Goal: Task Accomplishment & Management: Manage account settings

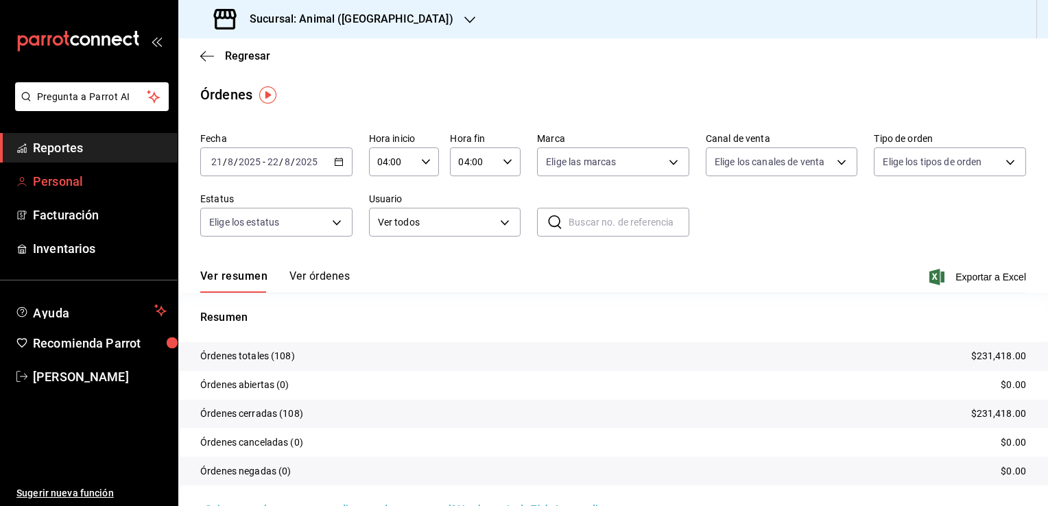
click at [43, 183] on span "Personal" at bounding box center [100, 181] width 134 height 19
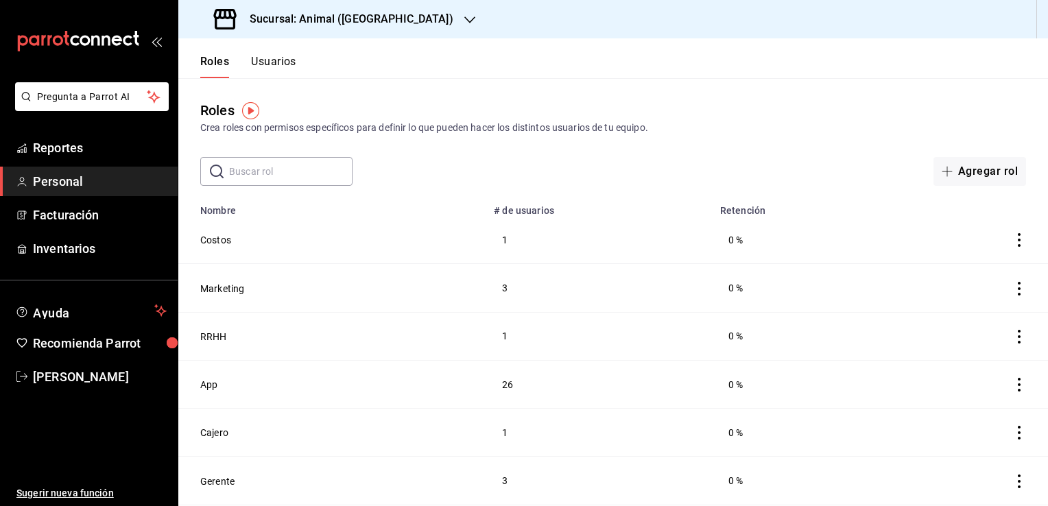
click at [685, 136] on div "Roles Crea roles con permisos específicos para definir lo que pueden hacer los …" at bounding box center [613, 132] width 870 height 108
click at [274, 55] on button "Usuarios" at bounding box center [273, 66] width 45 height 23
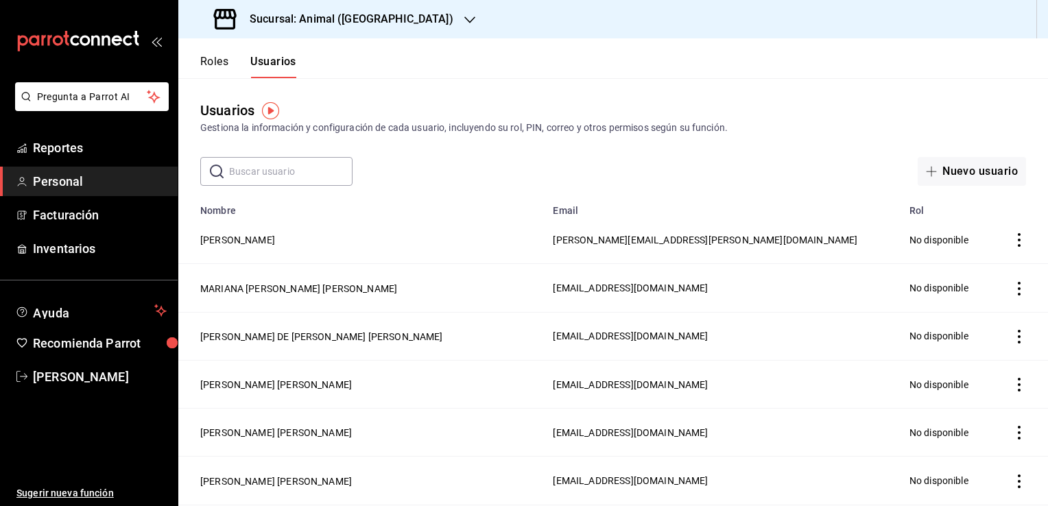
click at [291, 177] on input "text" at bounding box center [290, 171] width 123 height 27
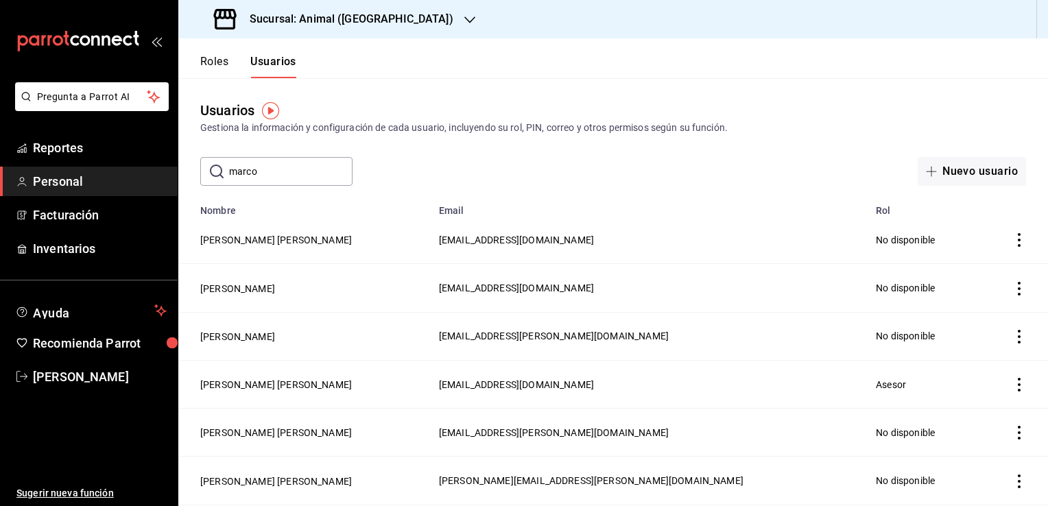
click at [1014, 385] on icon "actions" at bounding box center [1019, 385] width 14 height 14
click at [960, 400] on span "Eliminar" at bounding box center [959, 404] width 35 height 11
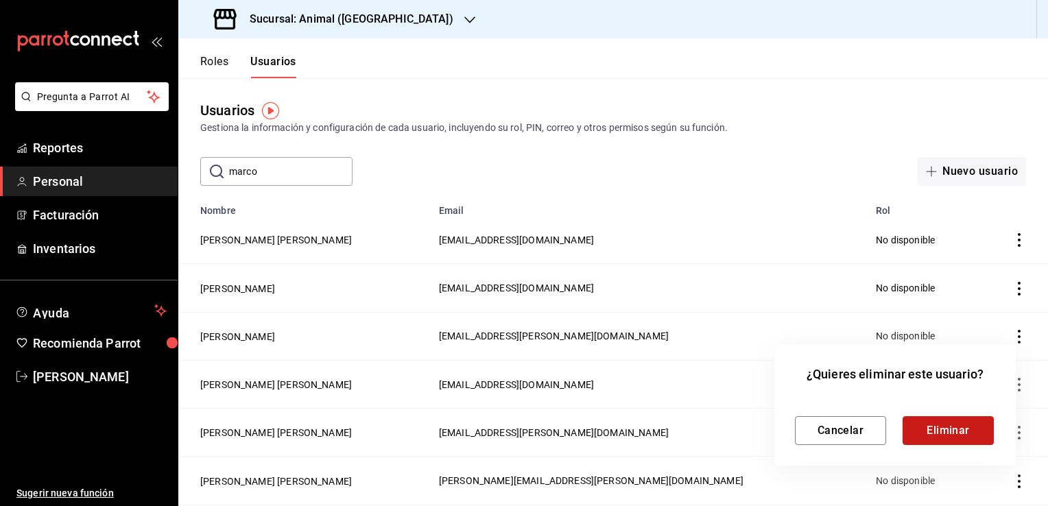
click at [947, 432] on button "Eliminar" at bounding box center [948, 430] width 91 height 29
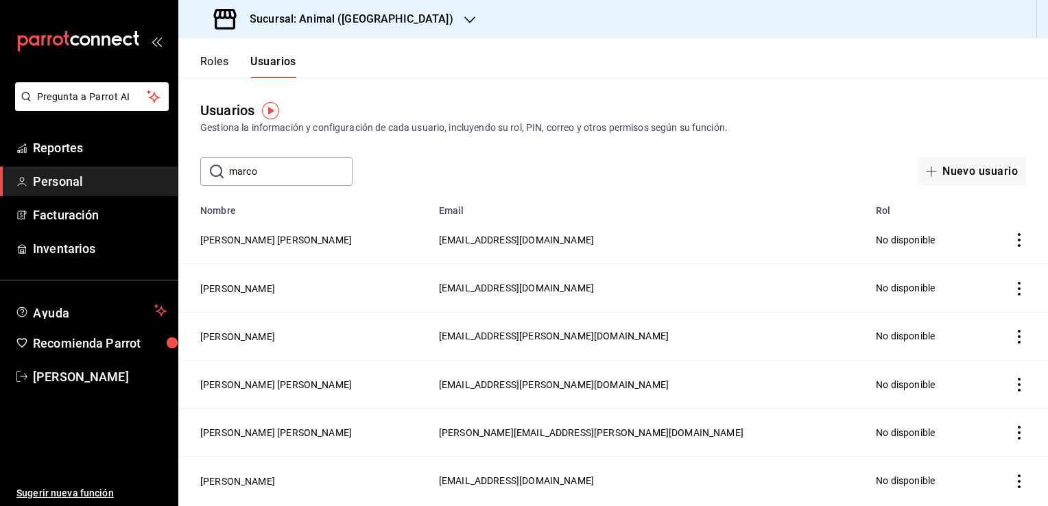
click at [283, 166] on input "marco" at bounding box center [290, 171] width 123 height 27
type input "m"
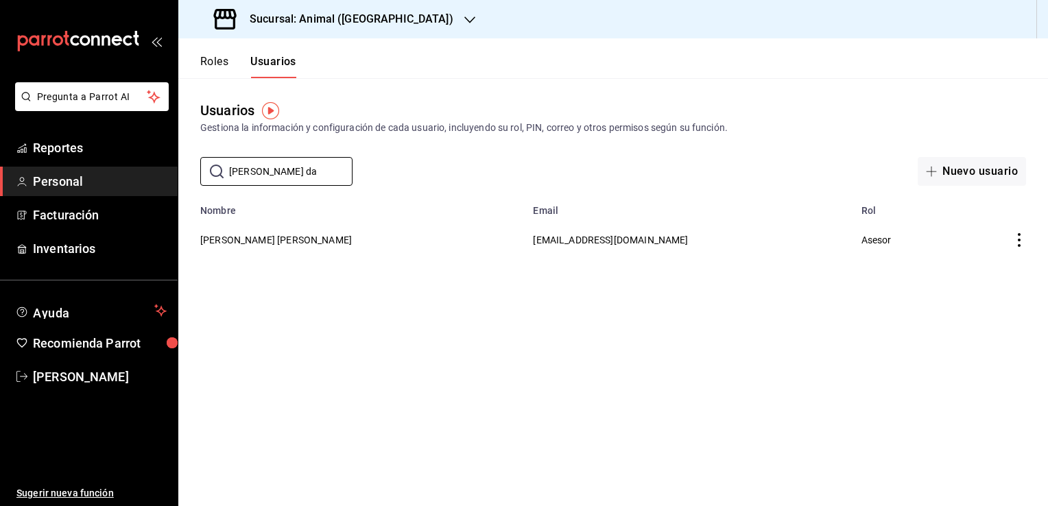
type input "[PERSON_NAME] da"
click at [1019, 244] on icon "actions" at bounding box center [1019, 240] width 14 height 14
click at [991, 262] on li "Eliminar" at bounding box center [968, 260] width 115 height 38
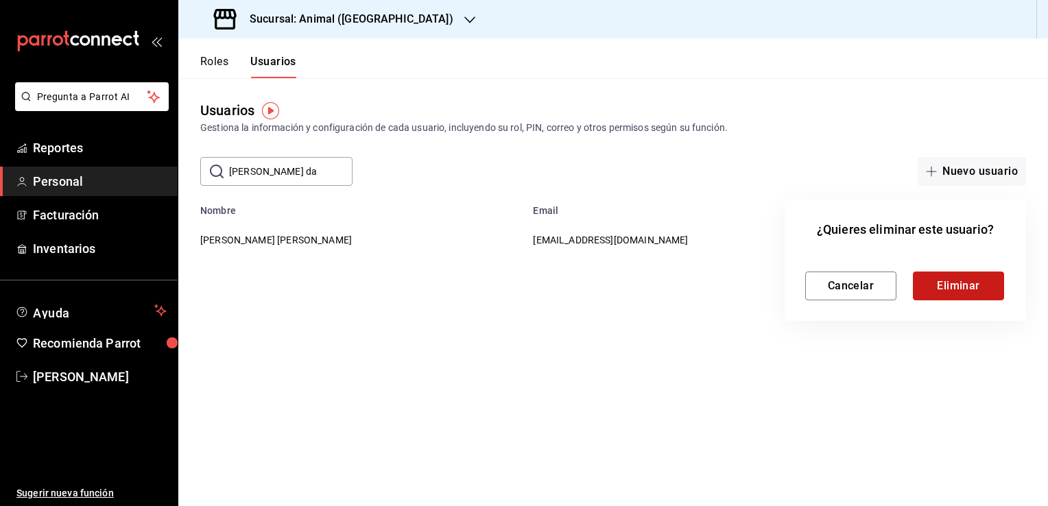
click at [968, 285] on button "Eliminar" at bounding box center [958, 286] width 91 height 29
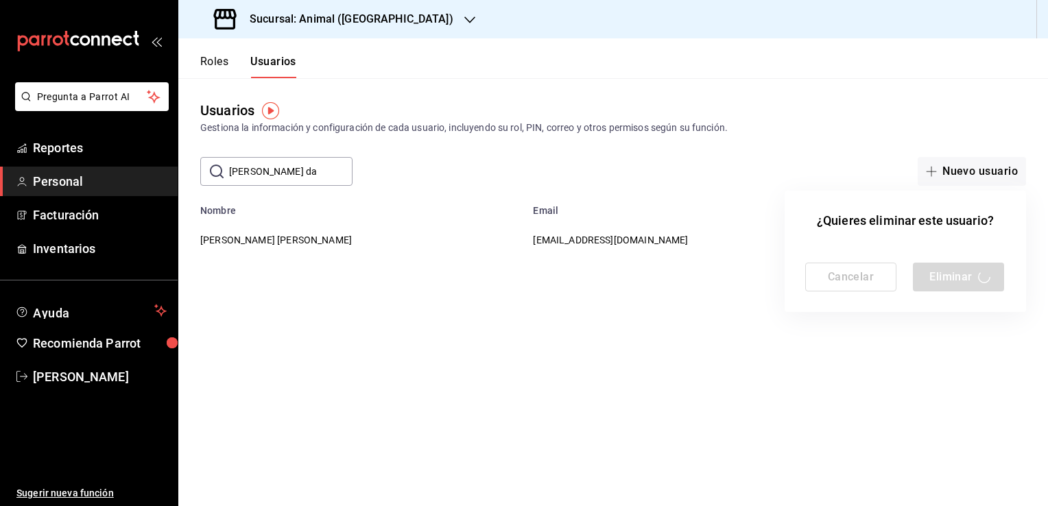
click at [982, 274] on div "Cancelar Eliminar" at bounding box center [905, 277] width 200 height 29
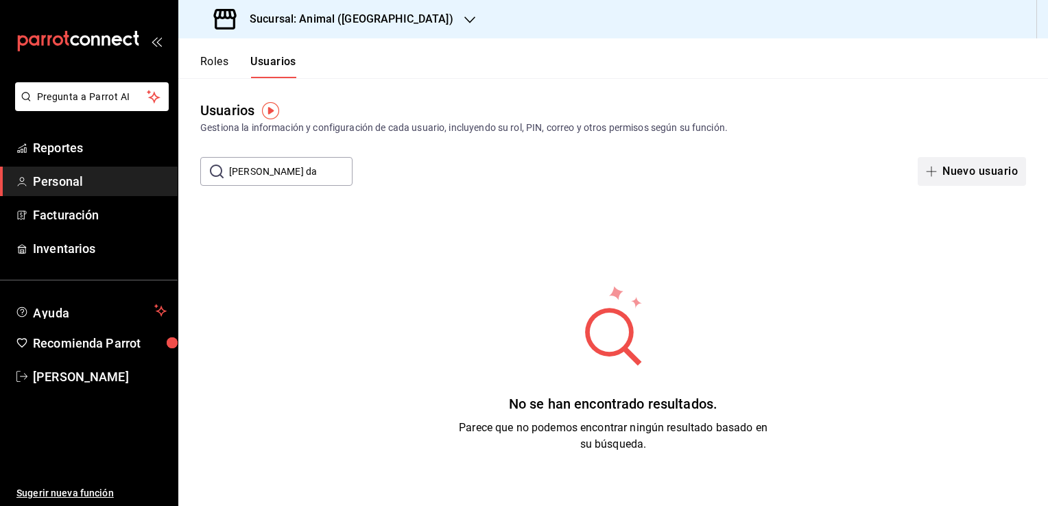
click at [970, 174] on button "Nuevo usuario" at bounding box center [972, 171] width 108 height 29
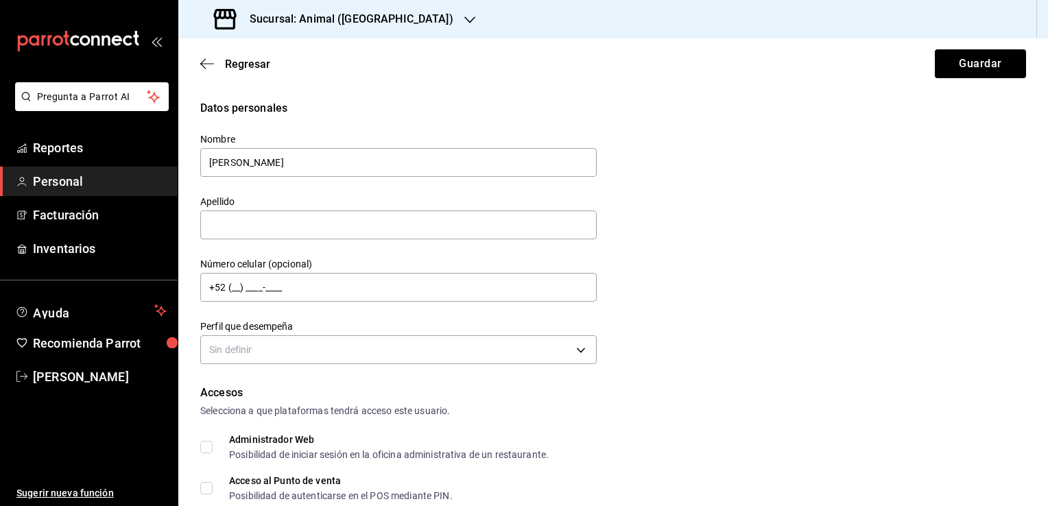
type input "[PERSON_NAME]"
click at [935, 49] on button "Guardar" at bounding box center [980, 63] width 91 height 29
click at [276, 217] on input "text" at bounding box center [398, 225] width 396 height 29
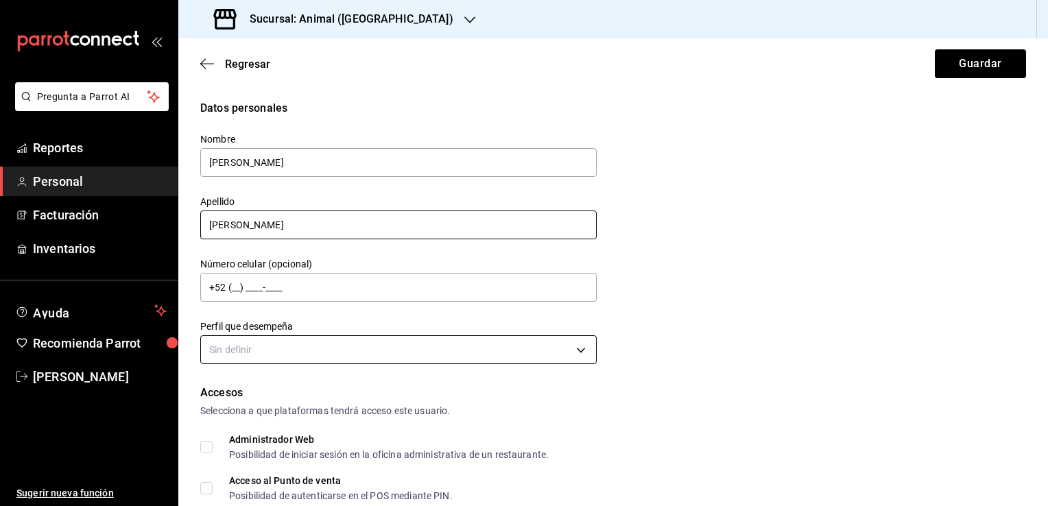
type input "[PERSON_NAME]"
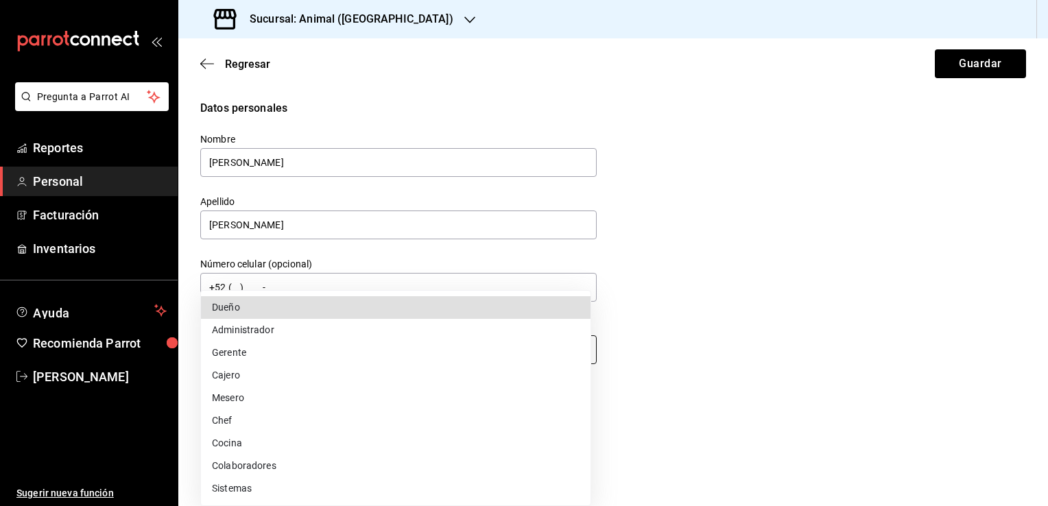
click at [571, 353] on body "Pregunta a Parrot AI Reportes Personal Facturación Inventarios Ayuda Recomienda…" at bounding box center [524, 253] width 1048 height 506
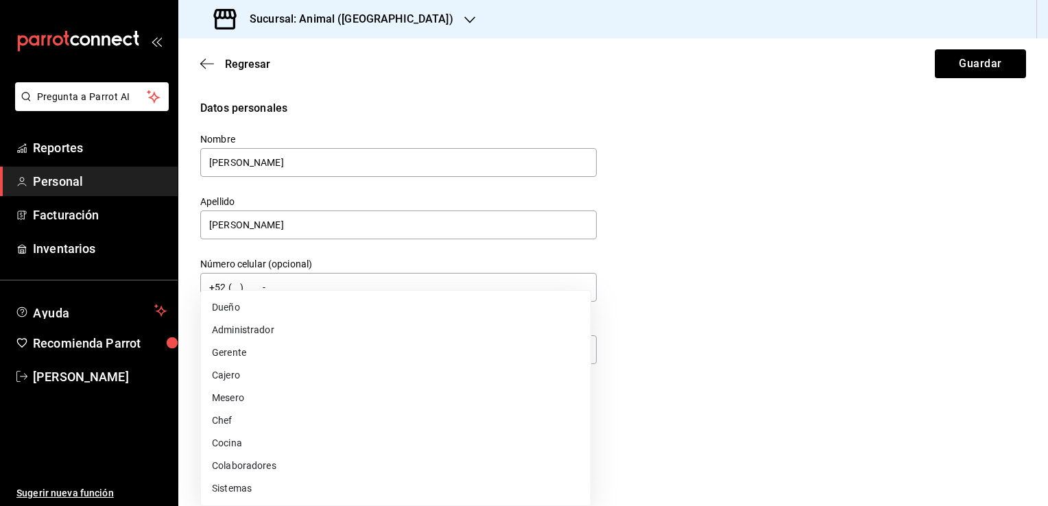
drag, startPoint x: 1041, startPoint y: 214, endPoint x: 1047, endPoint y: 257, distance: 42.9
click at [1047, 257] on div at bounding box center [524, 253] width 1048 height 506
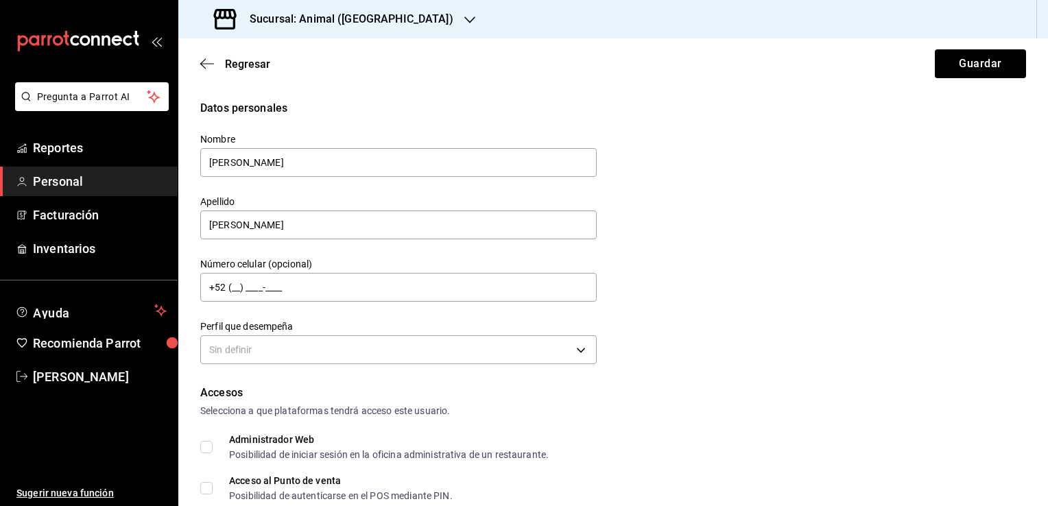
click at [800, 302] on div "Datos personales Nombre [PERSON_NAME] Apellido [PERSON_NAME] Número celular (op…" at bounding box center [613, 234] width 826 height 268
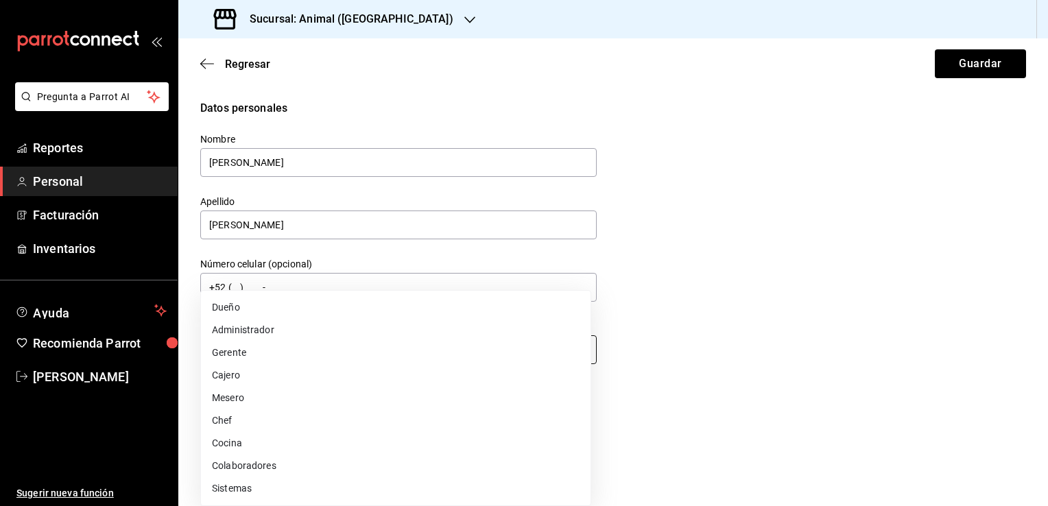
click at [575, 353] on body "Pregunta a Parrot AI Reportes Personal Facturación Inventarios Ayuda Recomienda…" at bounding box center [524, 253] width 1048 height 506
click at [1047, 144] on html "Pregunta a Parrot AI Reportes Personal Facturación Inventarios Ayuda Recomienda…" at bounding box center [524, 253] width 1048 height 506
drag, startPoint x: 1014, startPoint y: 160, endPoint x: 1043, endPoint y: 164, distance: 29.7
click at [1043, 164] on div at bounding box center [524, 253] width 1048 height 506
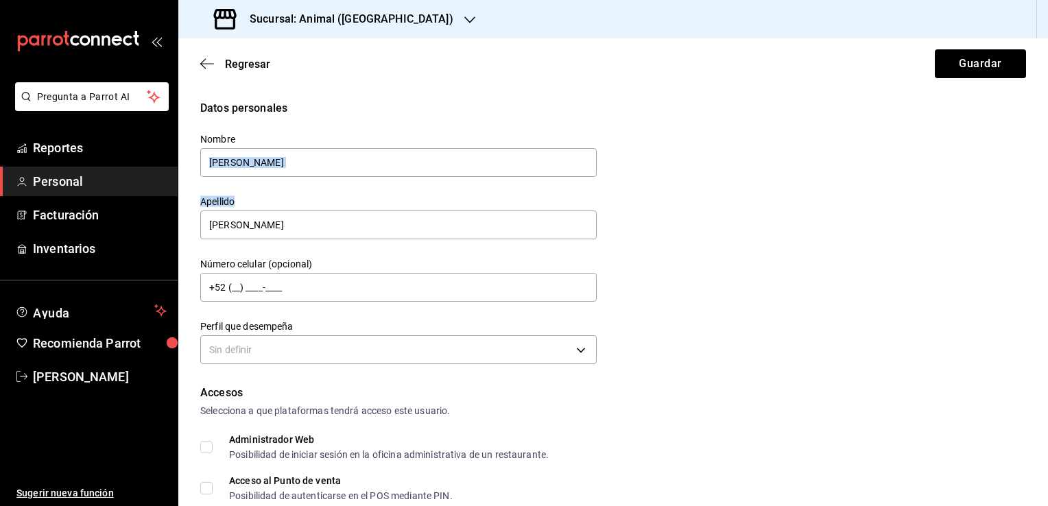
drag, startPoint x: 1043, startPoint y: 164, endPoint x: 1050, endPoint y: 219, distance: 56.0
drag, startPoint x: 1050, startPoint y: 219, endPoint x: 983, endPoint y: 235, distance: 69.0
click at [983, 235] on div "Datos personales Nombre [PERSON_NAME] Apellido [PERSON_NAME] Número celular (op…" at bounding box center [613, 234] width 826 height 268
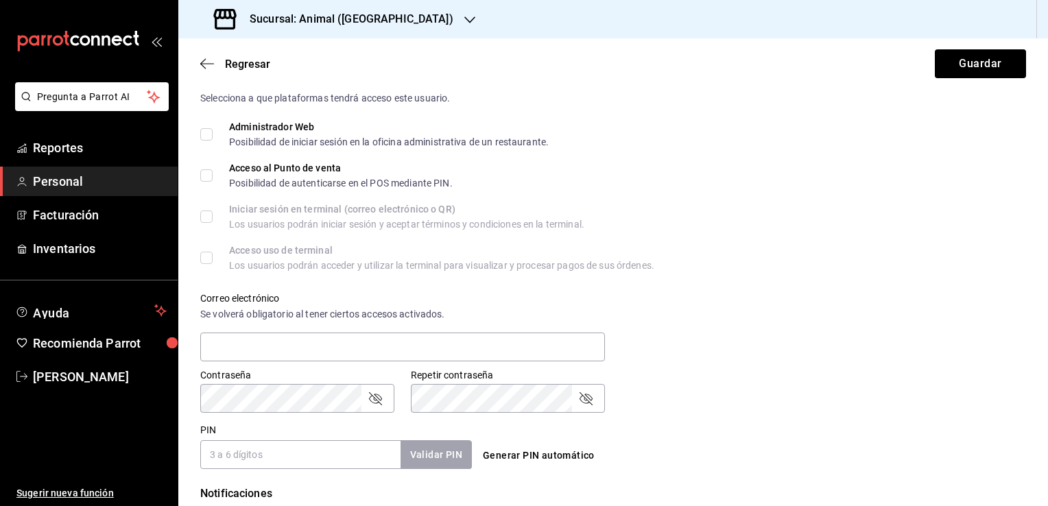
scroll to position [318, 0]
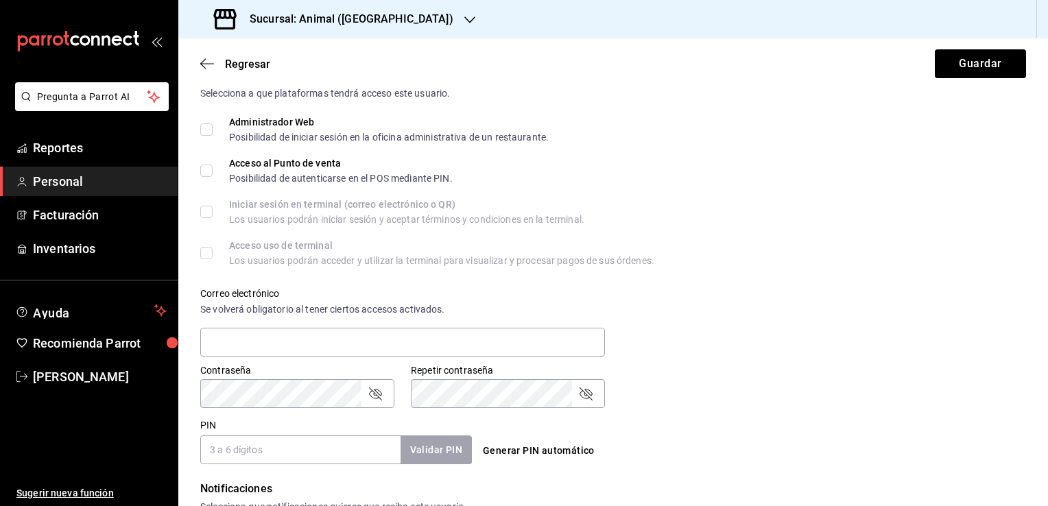
click at [202, 130] on input "Administrador Web Posibilidad de iniciar sesión en la oficina administrativa de…" at bounding box center [206, 129] width 12 height 12
click at [206, 128] on input "Administrador Web Posibilidad de iniciar sesión en la oficina administrativa de…" at bounding box center [206, 129] width 12 height 12
checkbox input "false"
click at [550, 451] on button "Generar PIN automático" at bounding box center [538, 450] width 123 height 25
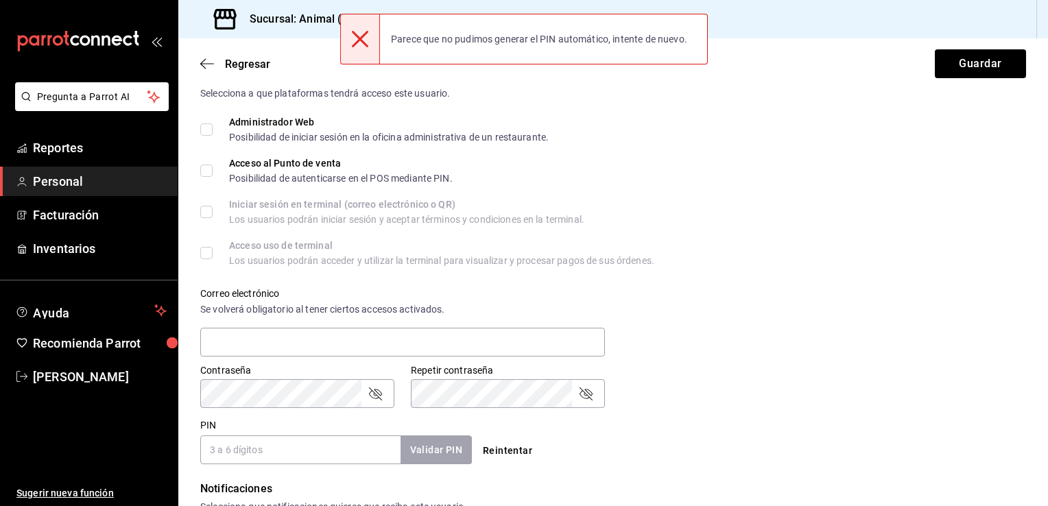
click at [359, 449] on input "PIN" at bounding box center [300, 450] width 200 height 29
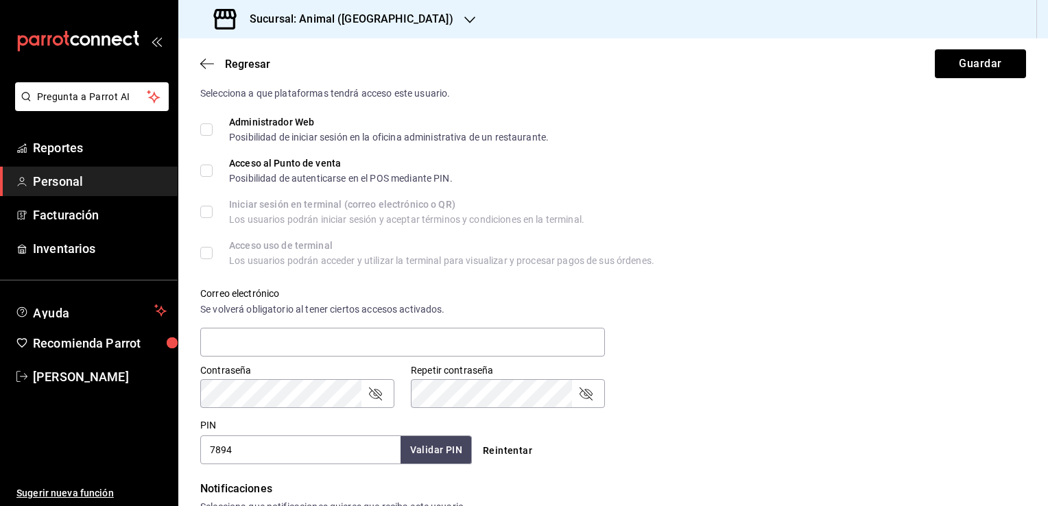
type input "7894"
click at [420, 446] on button "Validar PIN" at bounding box center [435, 450] width 73 height 29
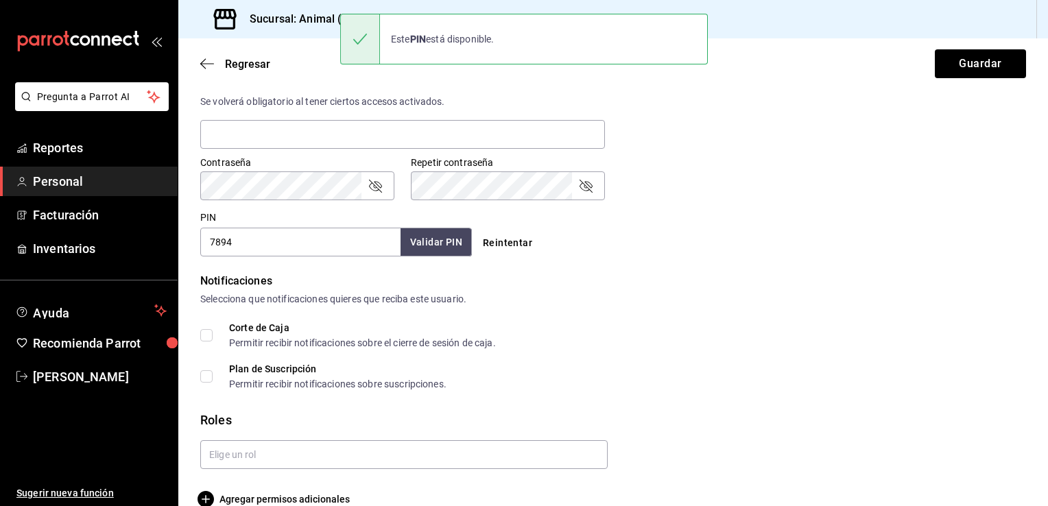
scroll to position [549, 0]
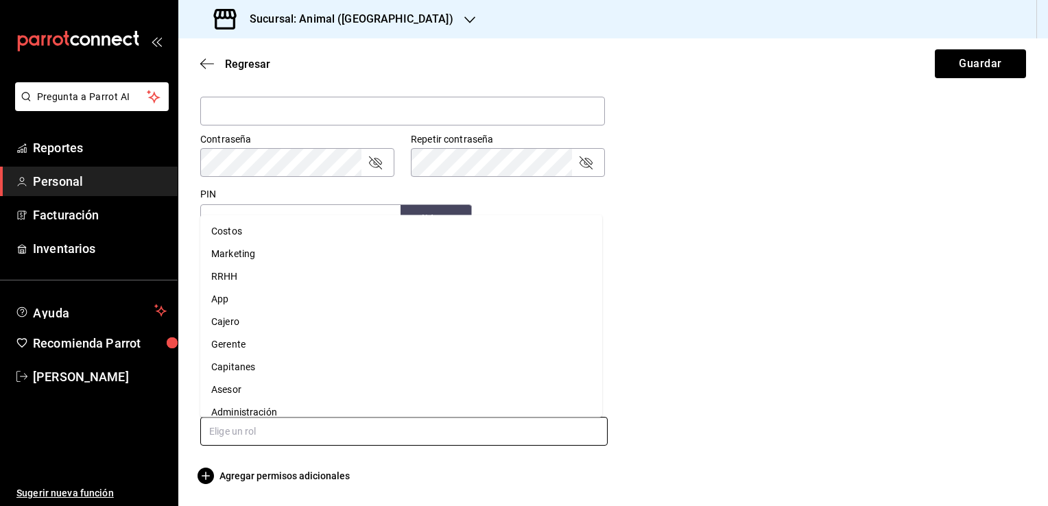
click at [364, 423] on input "text" at bounding box center [403, 431] width 407 height 29
click at [247, 362] on li "Capitanes" at bounding box center [401, 367] width 402 height 23
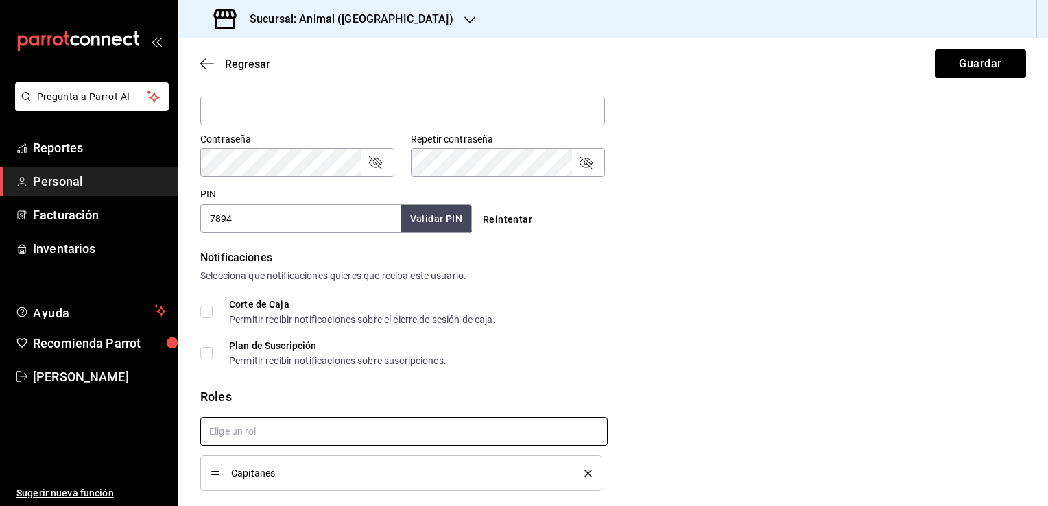
checkbox input "true"
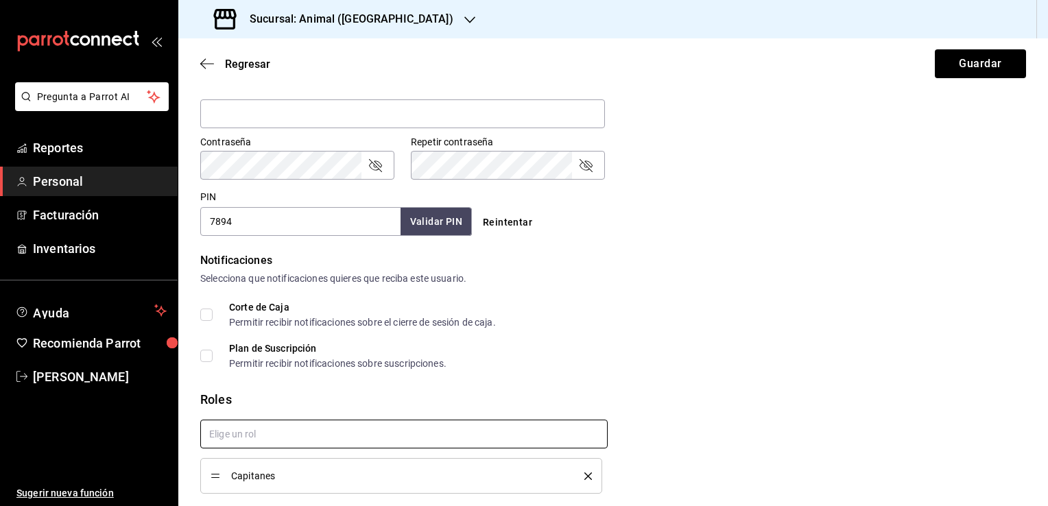
scroll to position [551, 0]
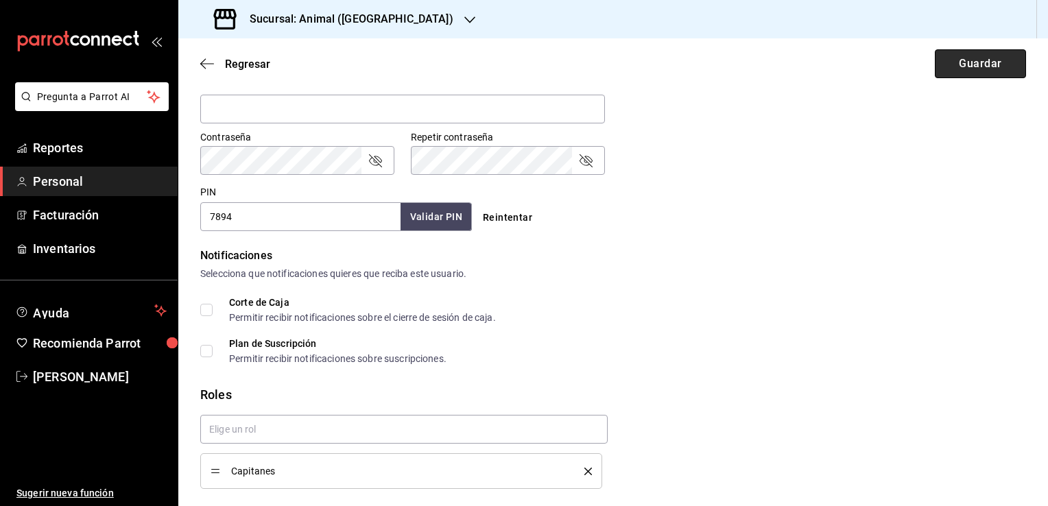
click at [966, 64] on button "Guardar" at bounding box center [980, 63] width 91 height 29
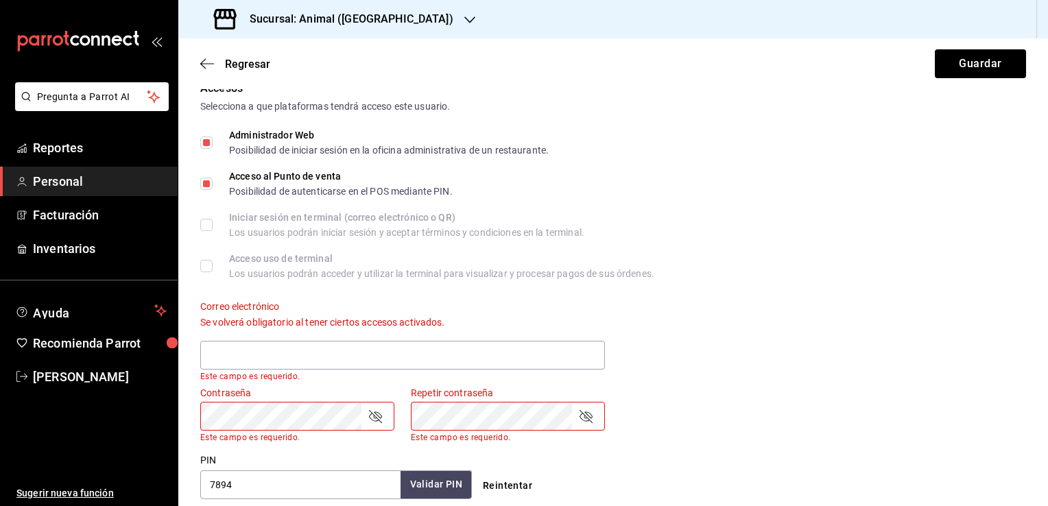
scroll to position [0, 0]
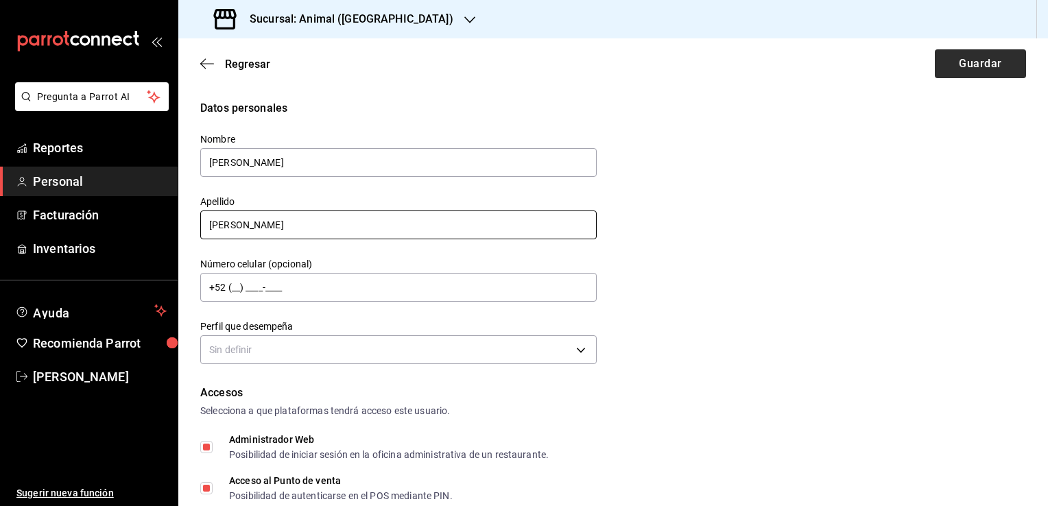
type input "[PERSON_NAME]"
click at [975, 64] on button "Guardar" at bounding box center [980, 63] width 91 height 29
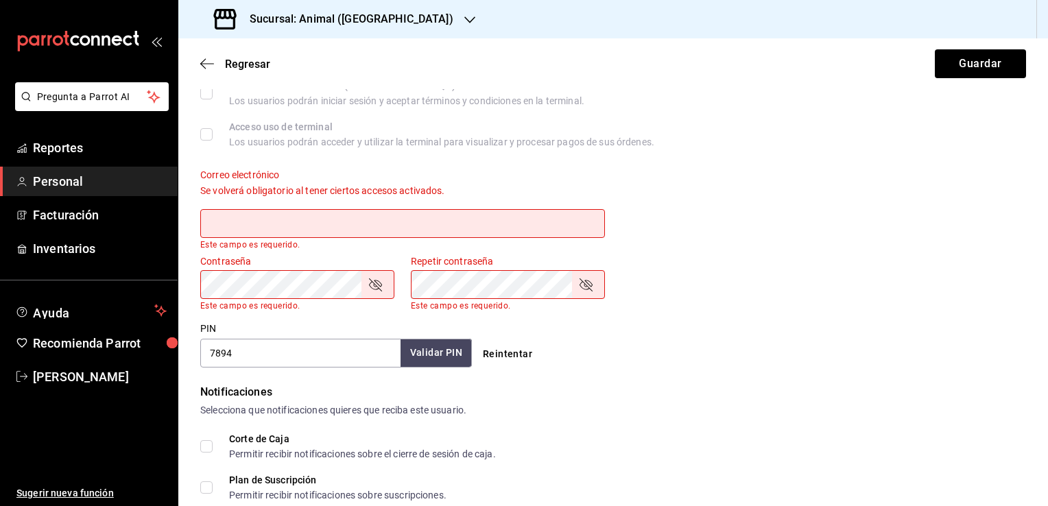
scroll to position [615, 0]
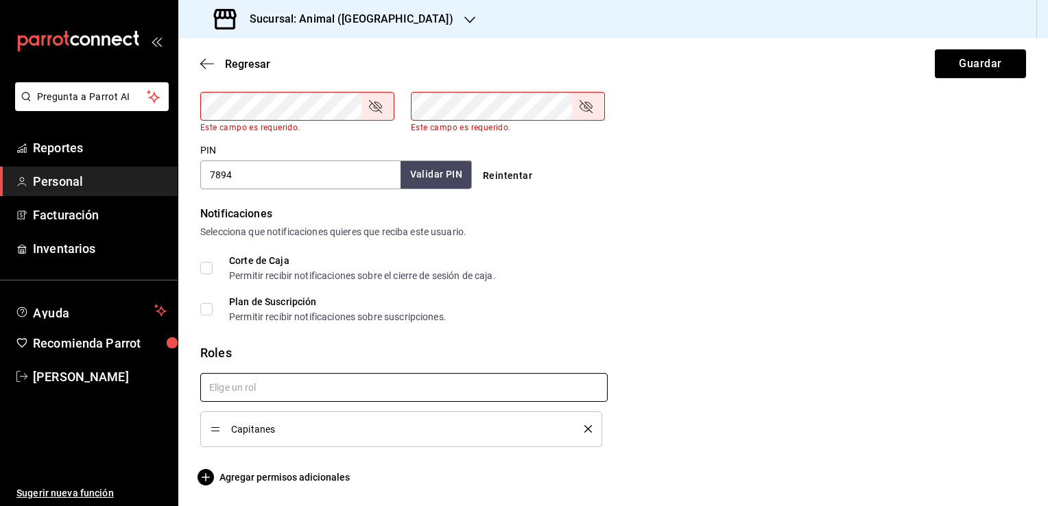
click at [567, 385] on input "text" at bounding box center [403, 387] width 407 height 29
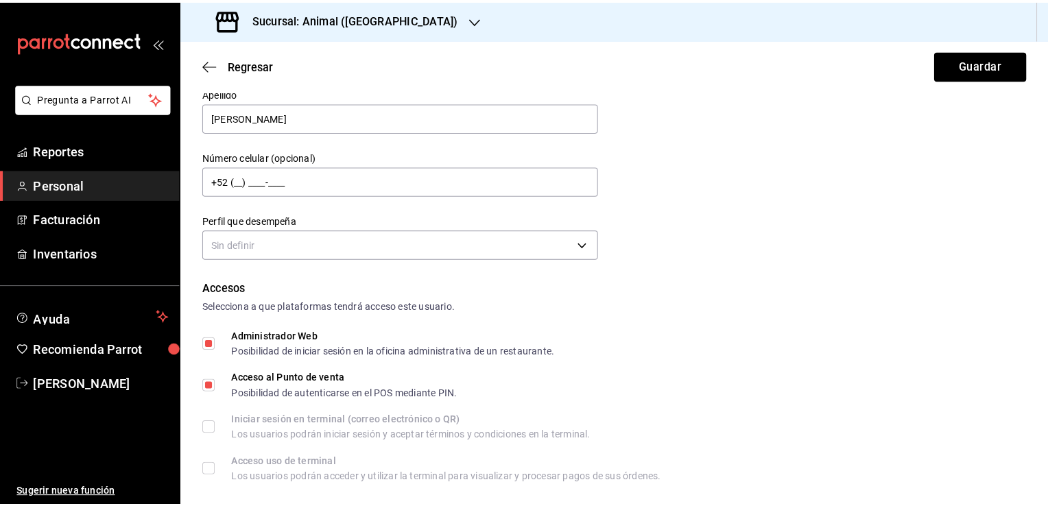
scroll to position [112, 0]
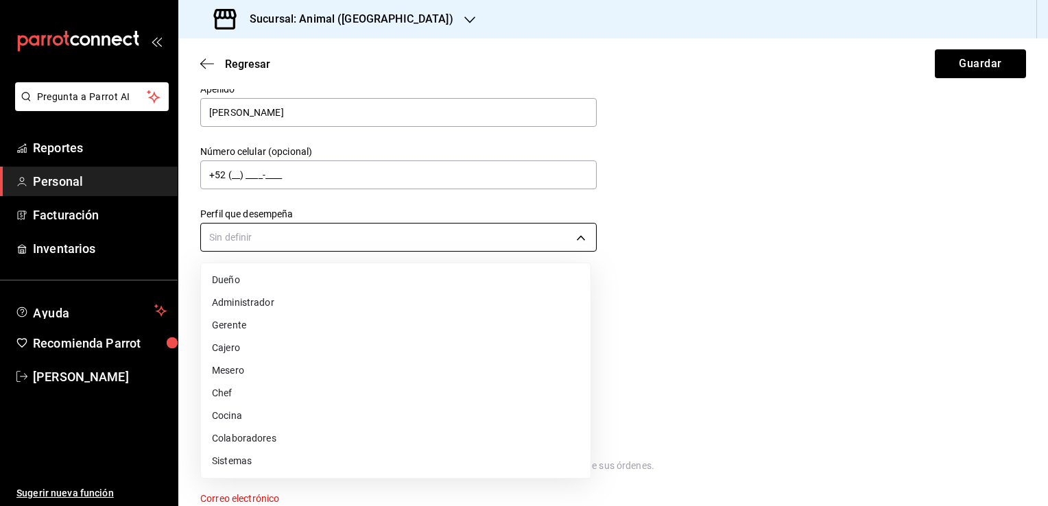
click at [575, 235] on body "Pregunta a Parrot AI Reportes Personal Facturación Inventarios Ayuda Recomienda…" at bounding box center [524, 253] width 1048 height 506
click at [247, 353] on li "Cajero" at bounding box center [396, 348] width 390 height 23
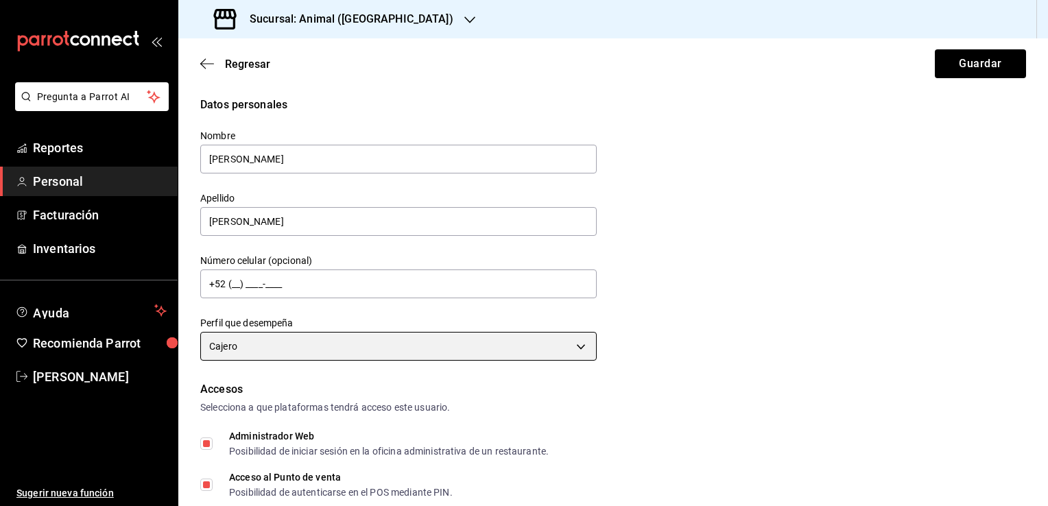
scroll to position [0, 0]
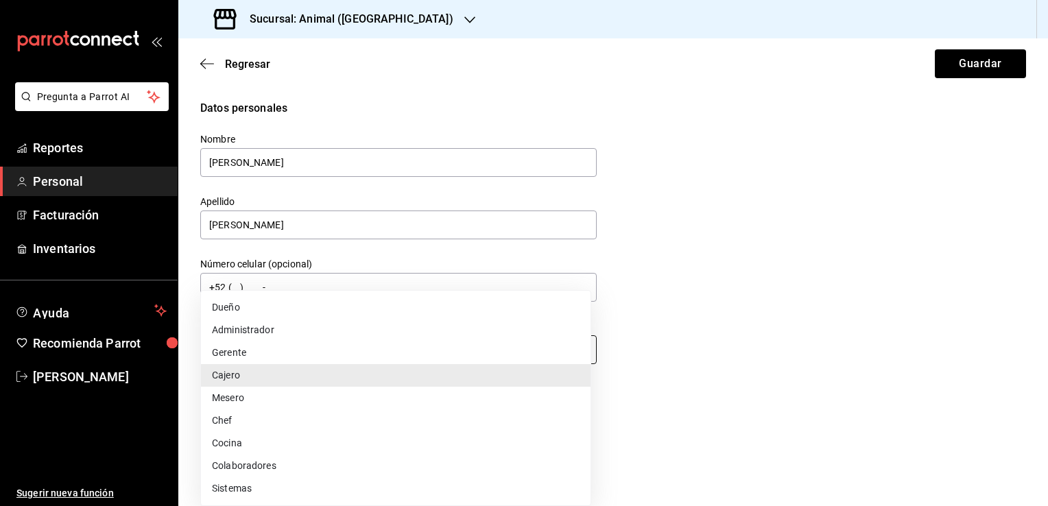
click at [554, 344] on body "Pregunta a Parrot AI Reportes Personal Facturación Inventarios Ayuda Recomienda…" at bounding box center [524, 253] width 1048 height 506
click at [250, 465] on li "Colaboradores" at bounding box center [396, 466] width 390 height 23
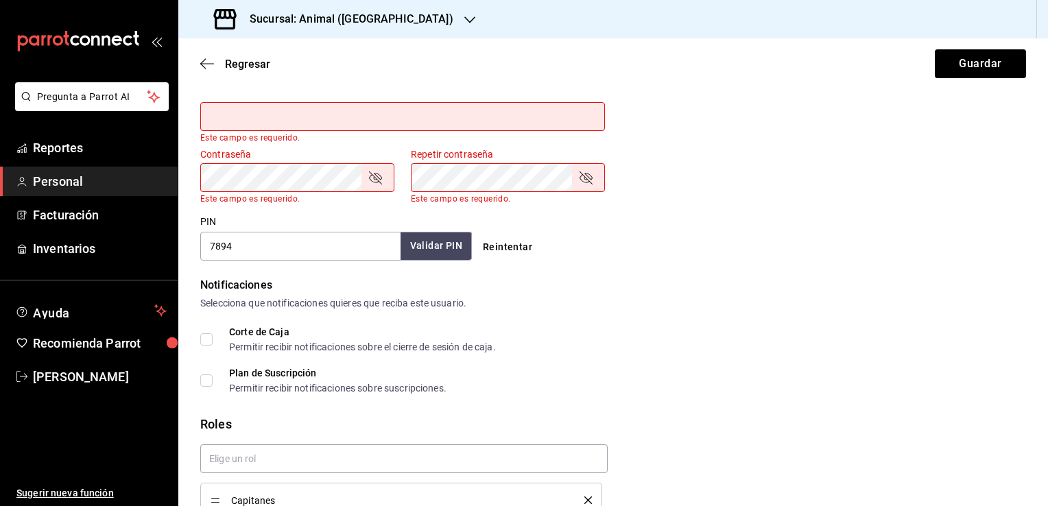
scroll to position [615, 0]
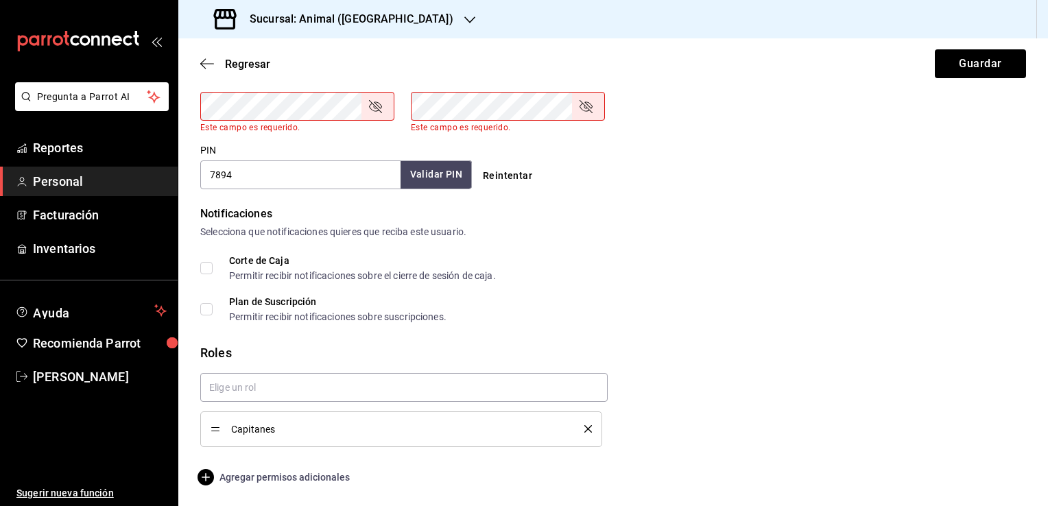
click at [322, 473] on span "Agregar permisos adicionales" at bounding box center [275, 477] width 150 height 16
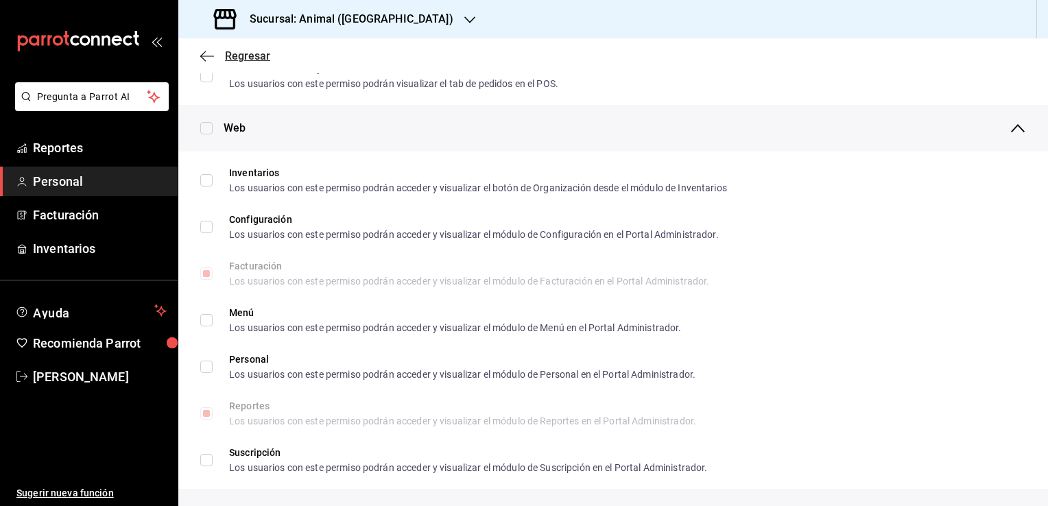
click at [209, 56] on icon "button" at bounding box center [207, 56] width 14 height 12
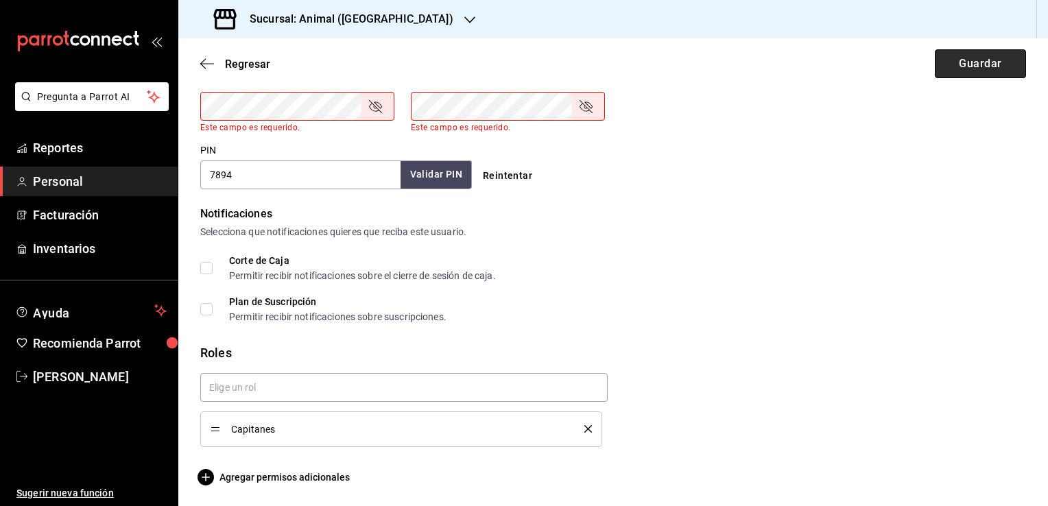
click at [977, 63] on button "Guardar" at bounding box center [980, 63] width 91 height 29
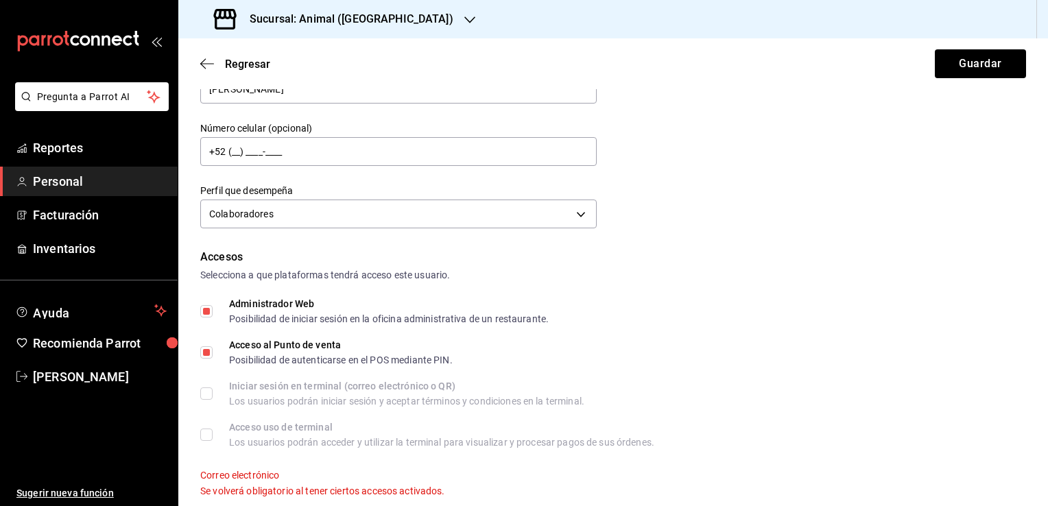
scroll to position [139, 0]
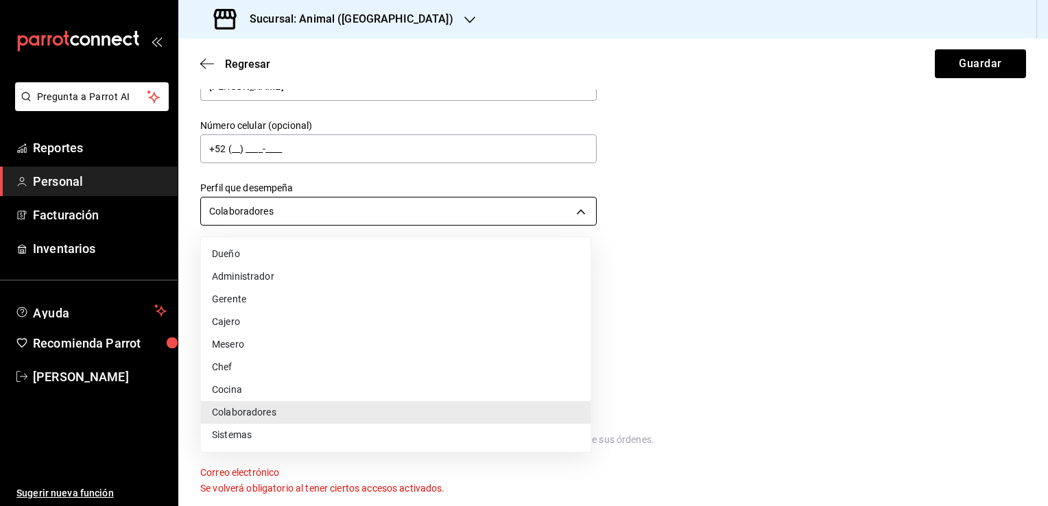
click at [577, 210] on body "Pregunta a Parrot AI Reportes Personal Facturación Inventarios Ayuda Recomienda…" at bounding box center [524, 253] width 1048 height 506
click at [267, 298] on li "Gerente" at bounding box center [396, 299] width 390 height 23
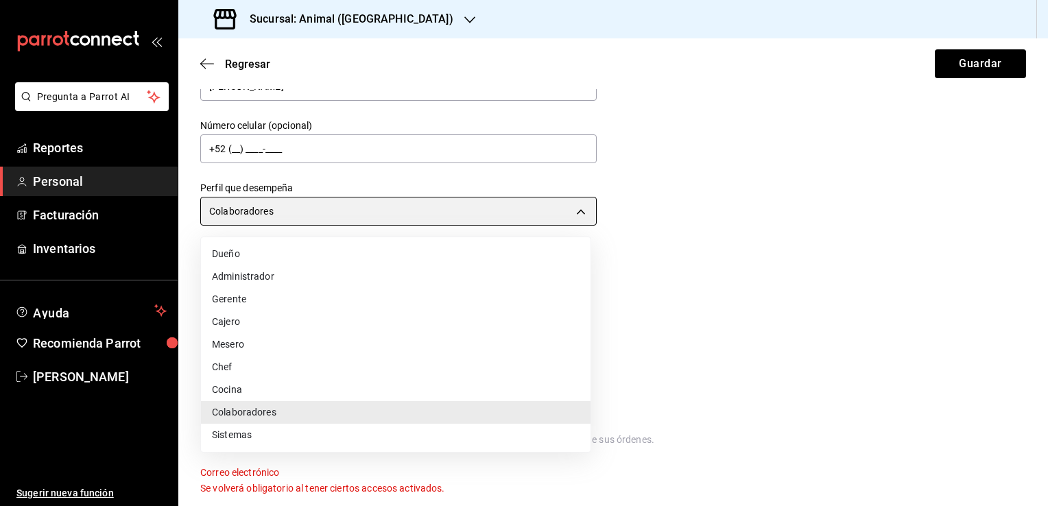
type input "MANAGER"
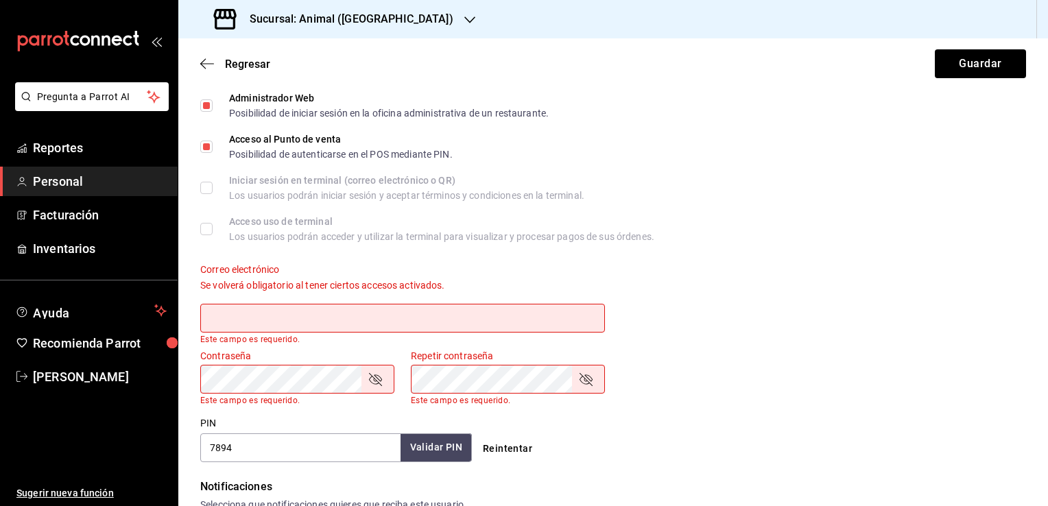
scroll to position [388, 0]
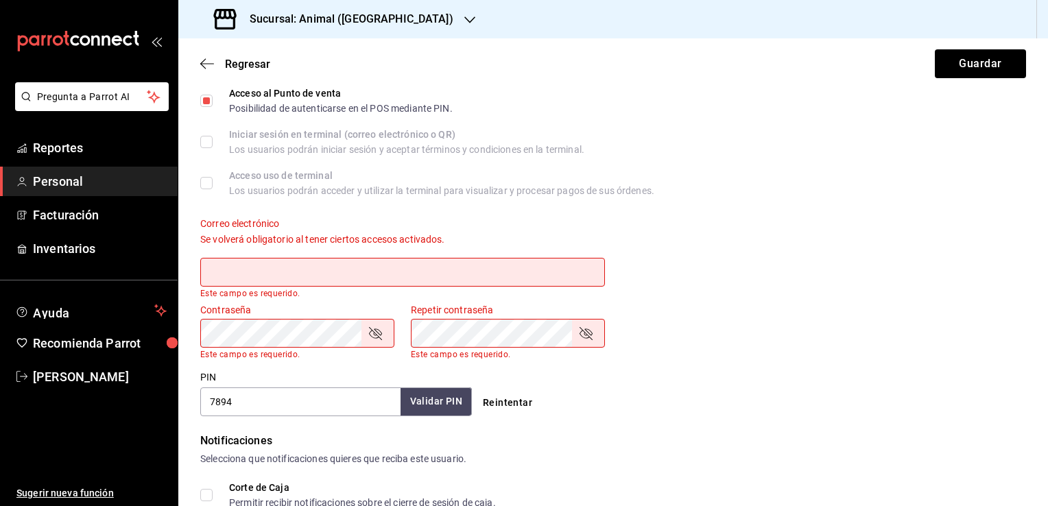
click at [354, 267] on input "text" at bounding box center [402, 272] width 405 height 29
click at [354, 267] on input "jairo_damian@" at bounding box center [402, 272] width 405 height 29
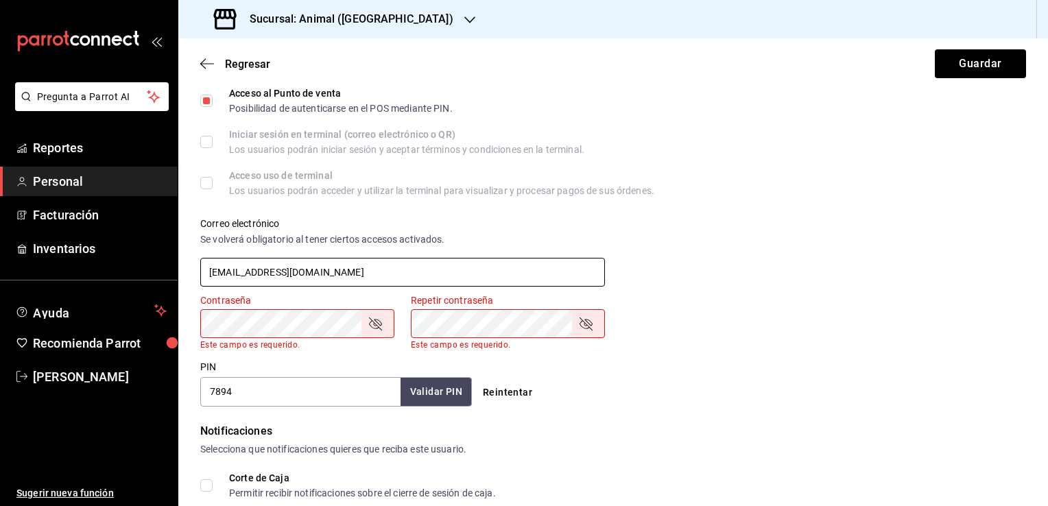
type input "[EMAIL_ADDRESS][DOMAIN_NAME]"
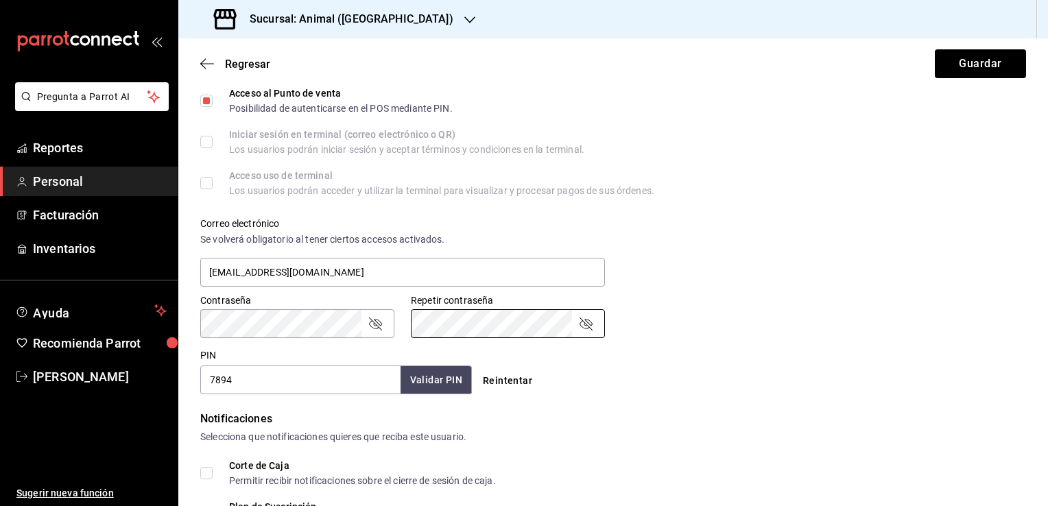
click at [935, 49] on button "Guardar" at bounding box center [980, 63] width 91 height 29
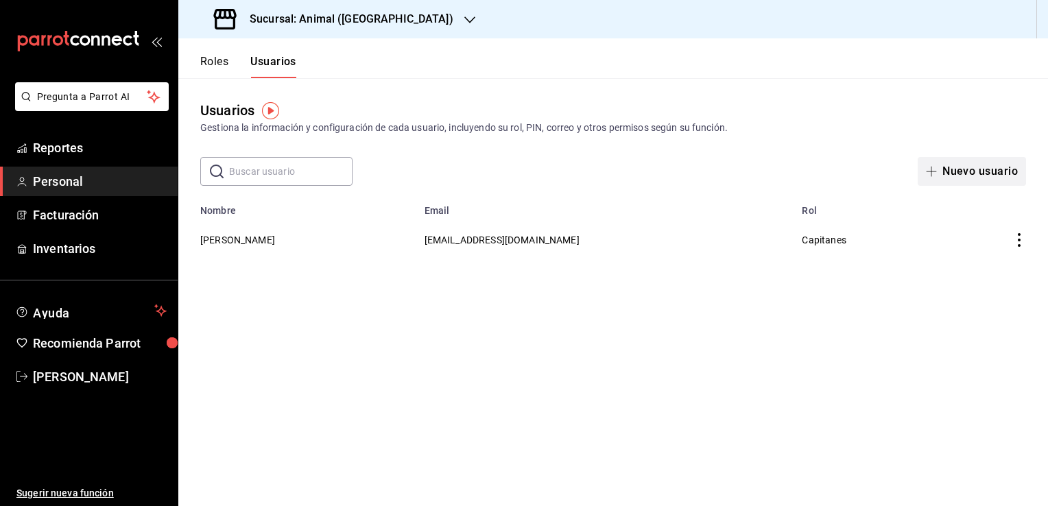
click at [977, 171] on button "Nuevo usuario" at bounding box center [972, 171] width 108 height 29
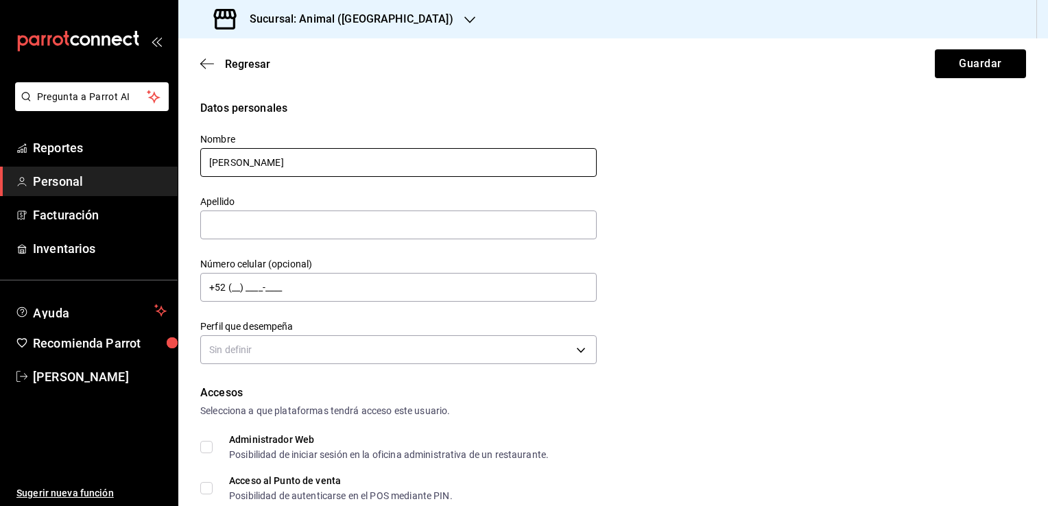
type input "[PERSON_NAME]"
click at [935, 49] on button "Guardar" at bounding box center [980, 63] width 91 height 29
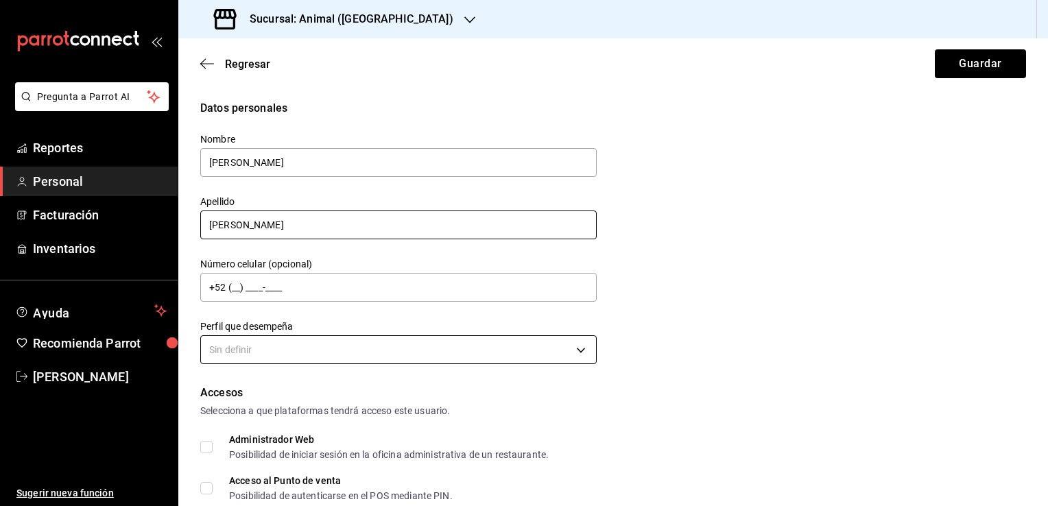
type input "[PERSON_NAME]"
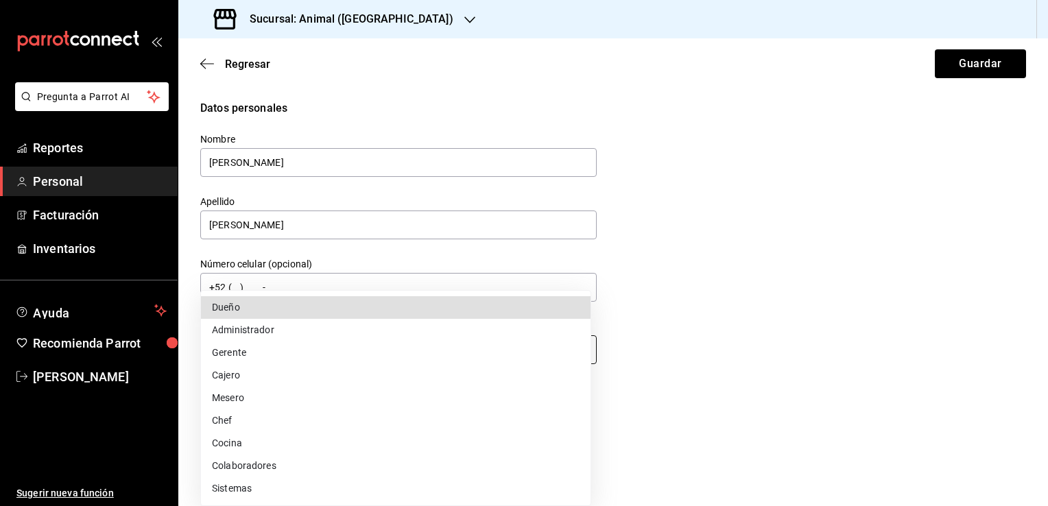
click at [573, 354] on body "Pregunta a Parrot AI Reportes Personal Facturación Inventarios Ayuda Recomienda…" at bounding box center [524, 253] width 1048 height 506
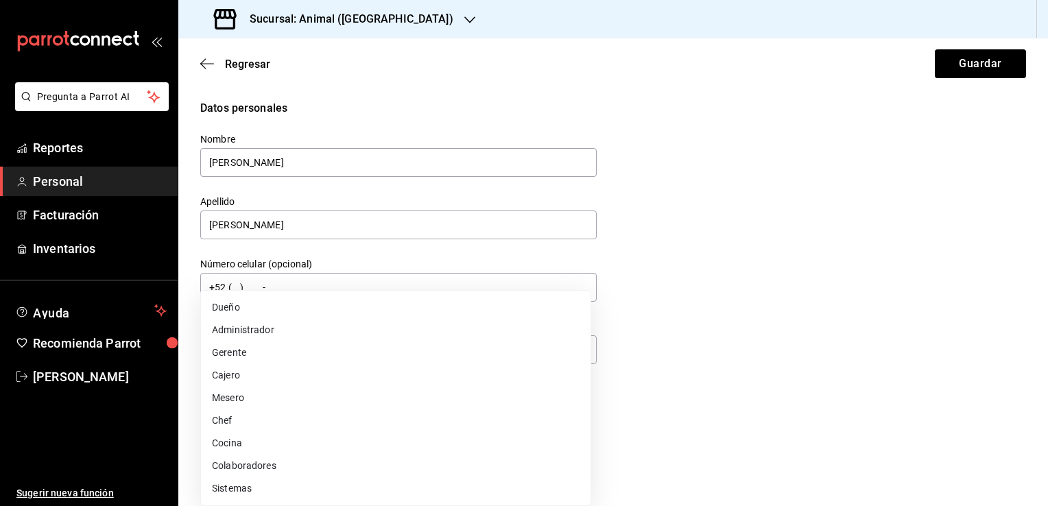
click at [241, 347] on li "Gerente" at bounding box center [396, 353] width 390 height 23
type input "MANAGER"
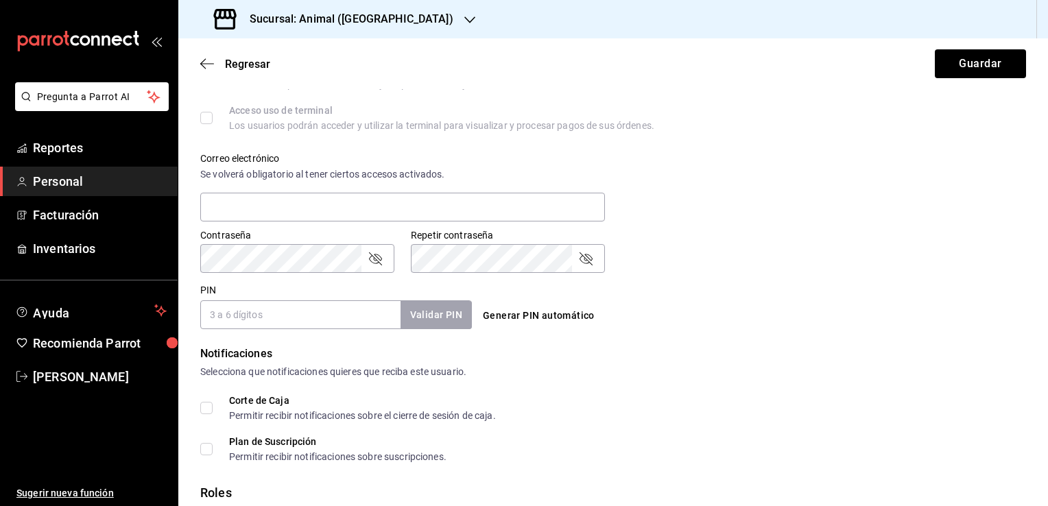
scroll to position [455, 0]
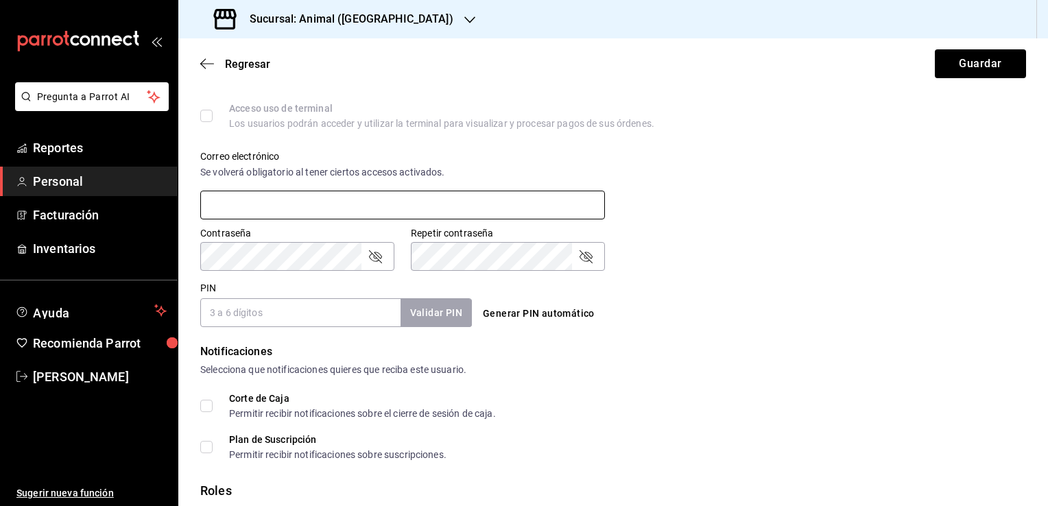
click at [296, 204] on input "text" at bounding box center [402, 205] width 405 height 29
type input "[EMAIL_ADDRESS][DOMAIN_NAME]"
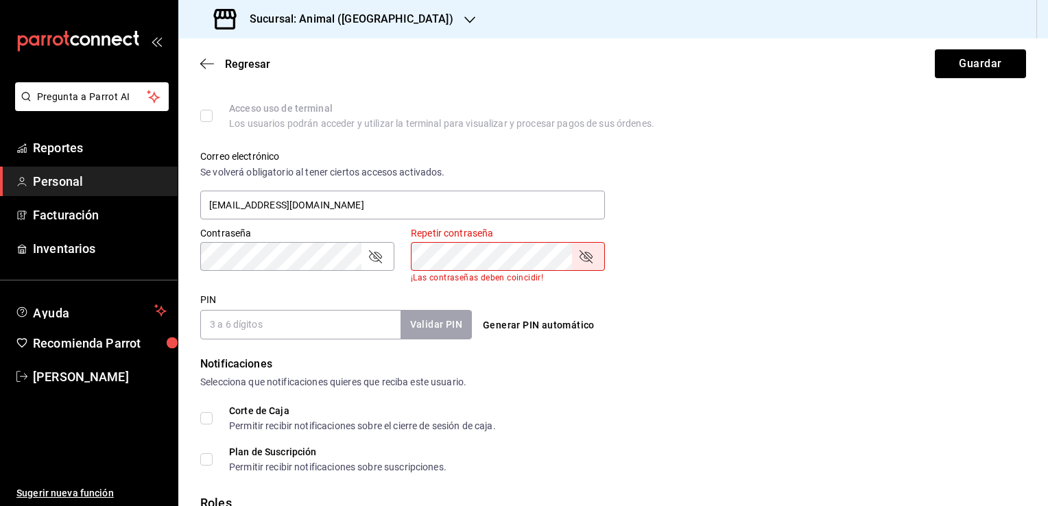
click at [935, 49] on button "Guardar" at bounding box center [980, 63] width 91 height 29
click at [377, 254] on icon "passwordField" at bounding box center [375, 256] width 16 height 16
click at [584, 257] on icon "passwordField" at bounding box center [586, 256] width 16 height 16
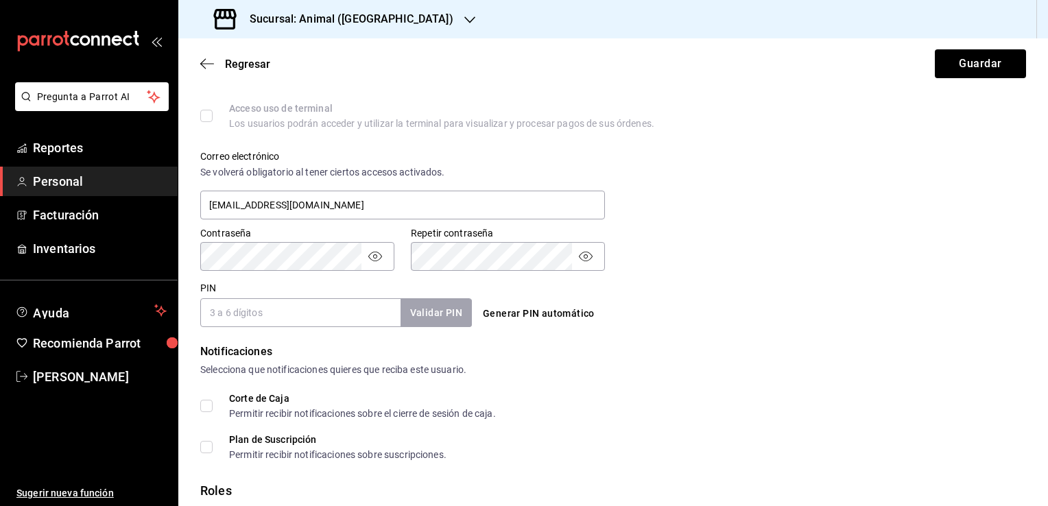
click at [935, 49] on button "Guardar" at bounding box center [980, 63] width 91 height 29
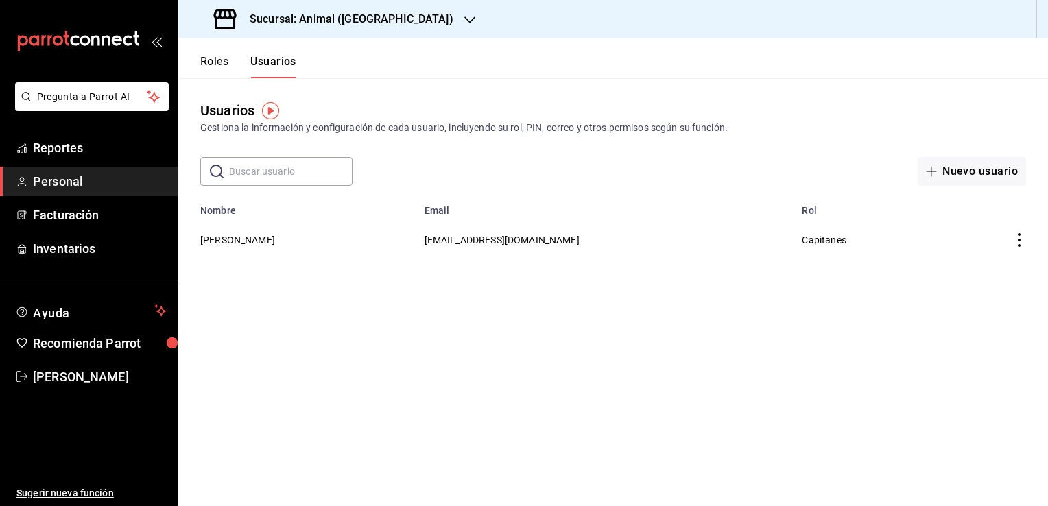
click at [294, 185] on input "text" at bounding box center [290, 171] width 123 height 27
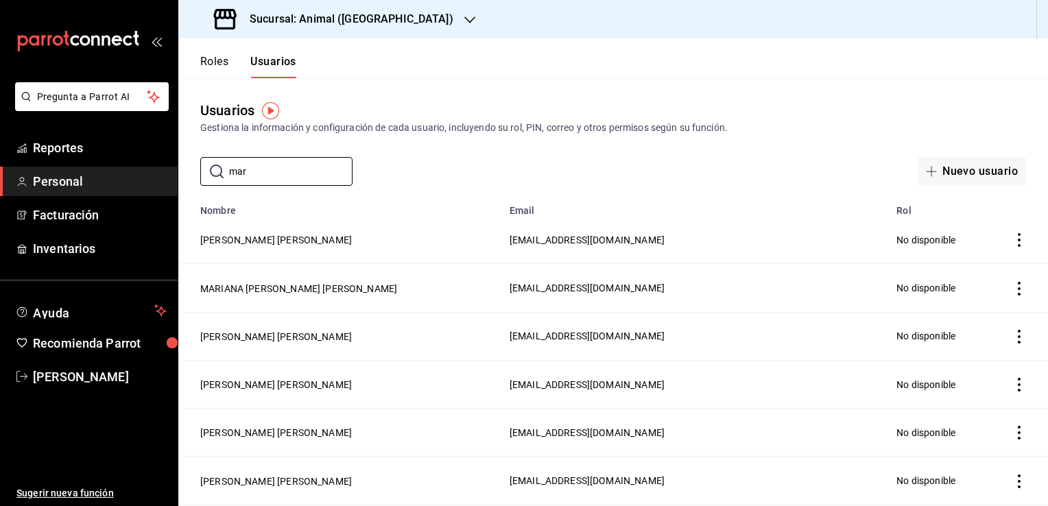
type input "mar"
click at [1012, 244] on icon "actions" at bounding box center [1019, 240] width 14 height 14
click at [974, 254] on span "Eliminar" at bounding box center [959, 259] width 35 height 11
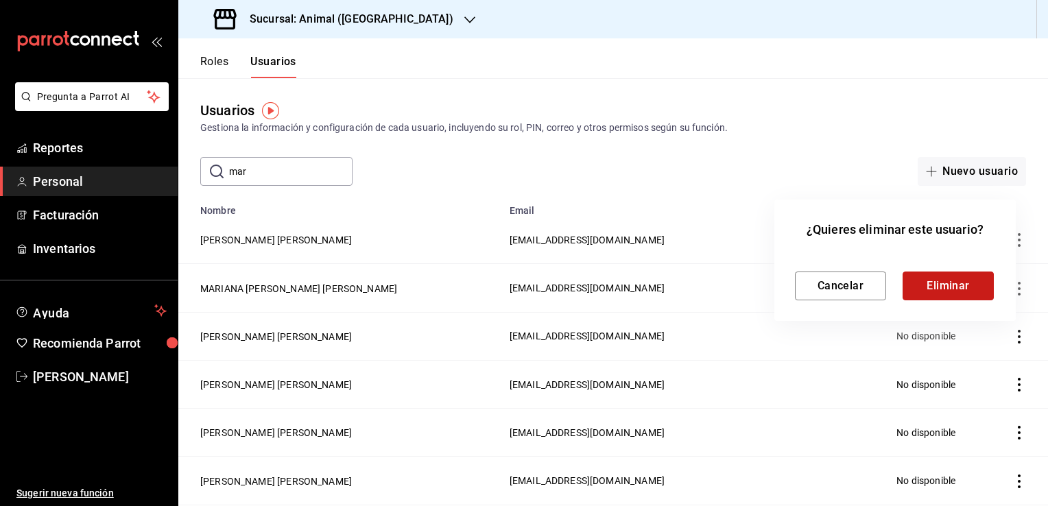
click at [958, 285] on button "Eliminar" at bounding box center [948, 286] width 91 height 29
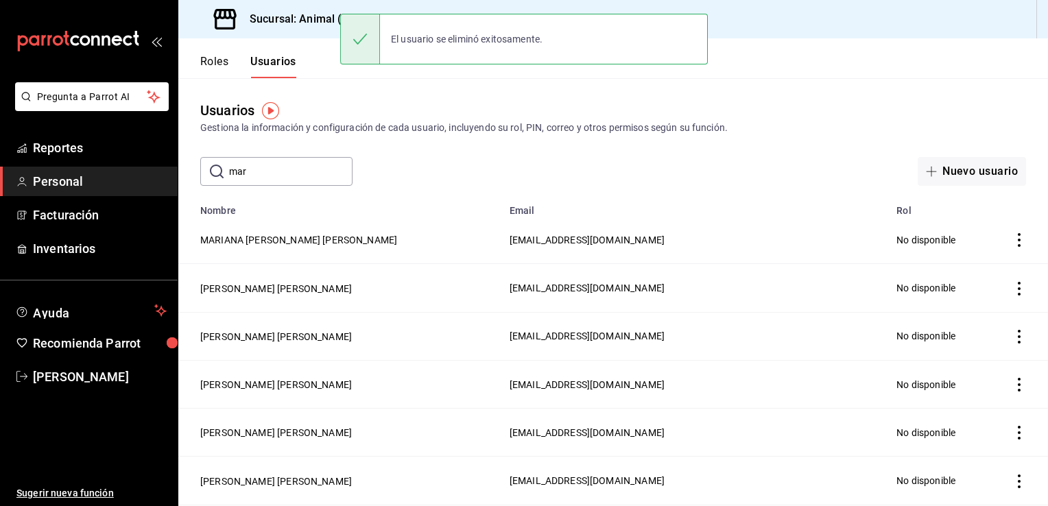
click at [968, 167] on button "Nuevo usuario" at bounding box center [972, 171] width 108 height 29
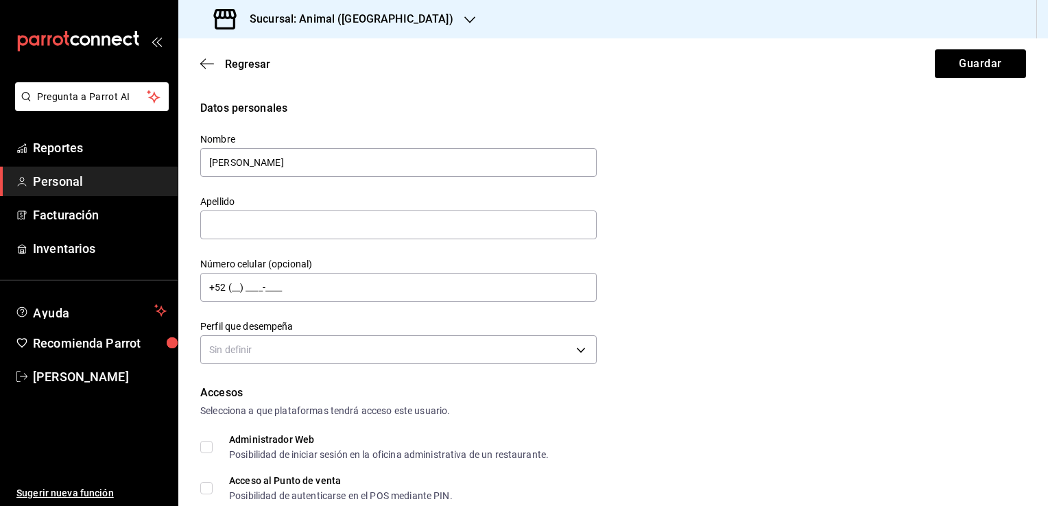
type input "[PERSON_NAME]"
click at [935, 49] on button "Guardar" at bounding box center [980, 63] width 91 height 29
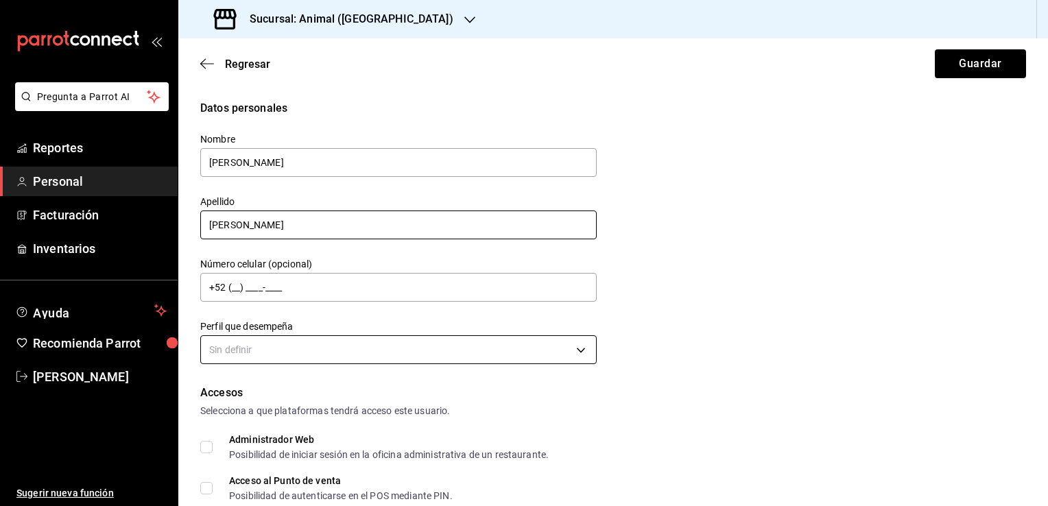
type input "[PERSON_NAME]"
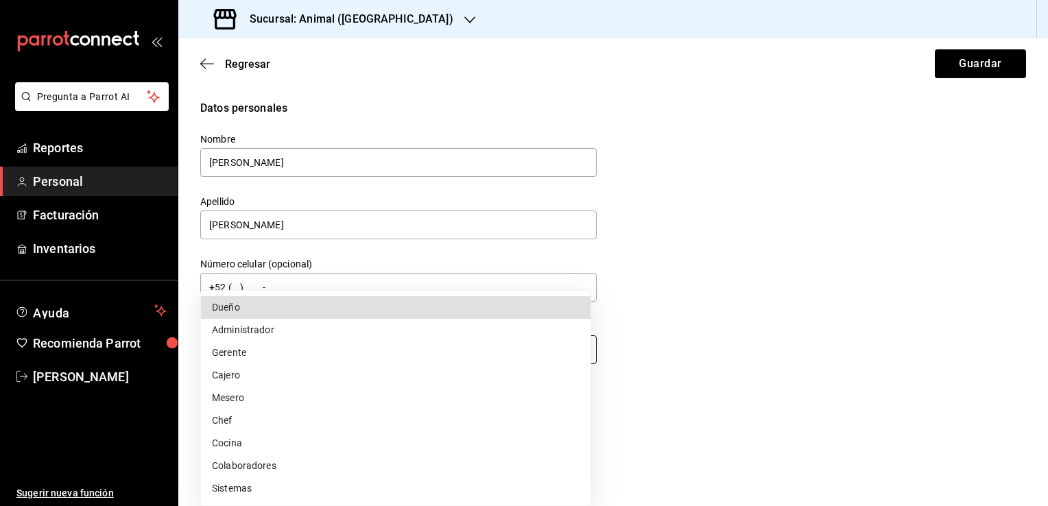
click at [573, 353] on body "Pregunta a Parrot AI Reportes Personal Facturación Inventarios Ayuda Recomienda…" at bounding box center [524, 253] width 1048 height 506
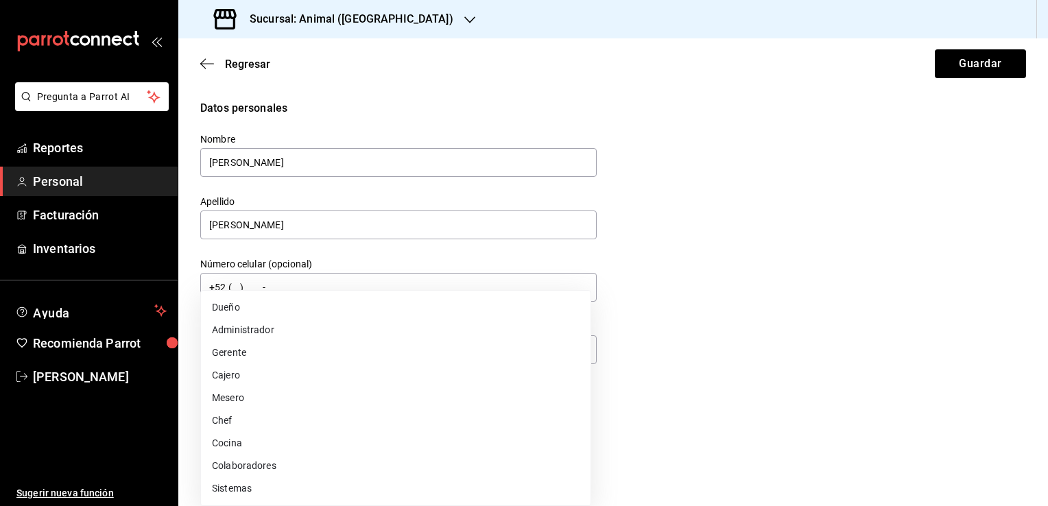
click at [307, 353] on li "Gerente" at bounding box center [396, 353] width 390 height 23
type input "MANAGER"
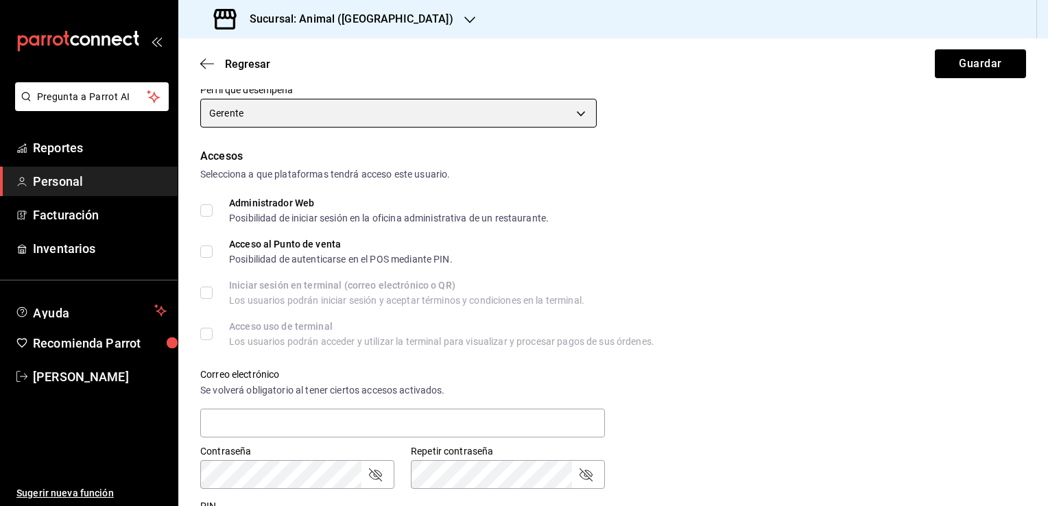
scroll to position [239, 0]
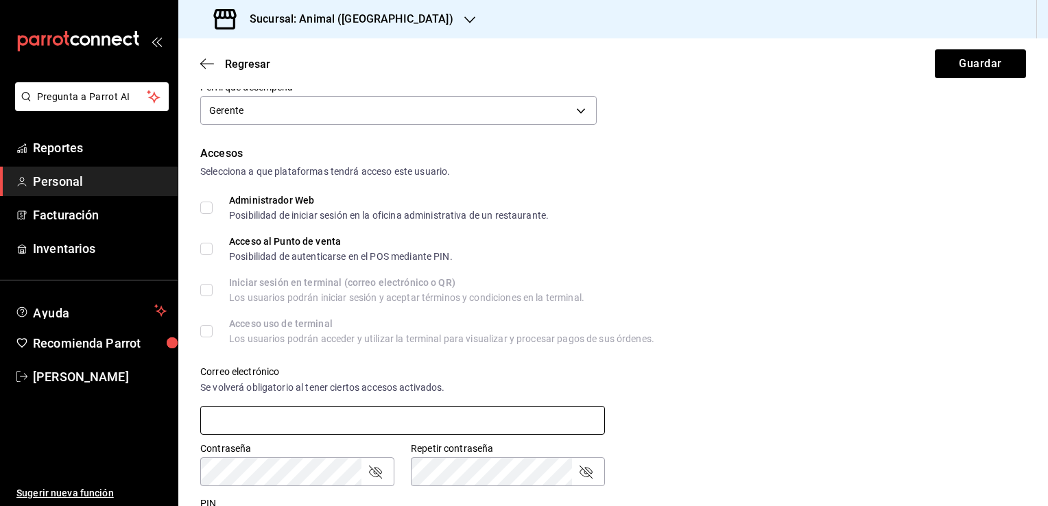
click at [416, 416] on input "text" at bounding box center [402, 420] width 405 height 29
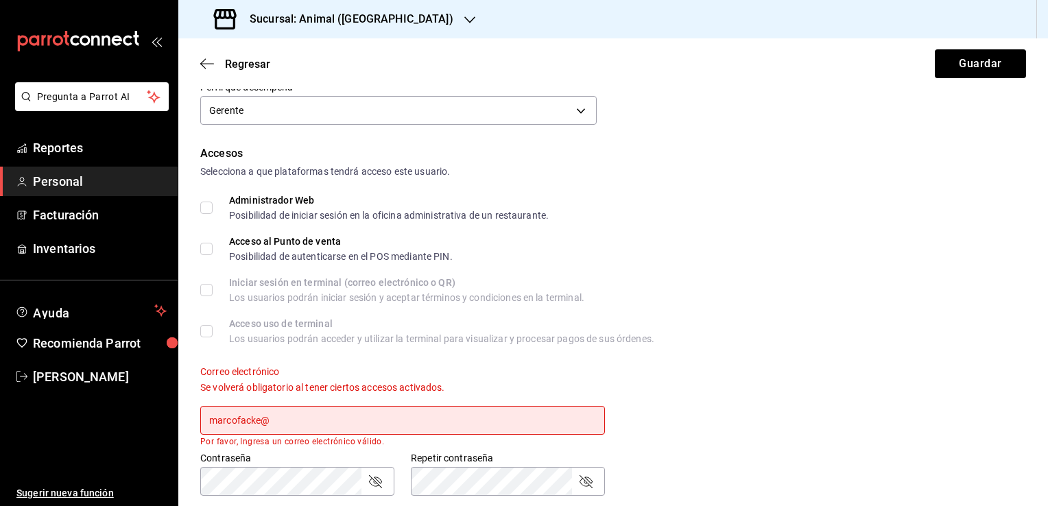
click at [416, 416] on input "marcofacke@" at bounding box center [402, 420] width 405 height 29
click at [935, 49] on button "Guardar" at bounding box center [980, 63] width 91 height 29
click at [313, 414] on input "[PERSON_NAME] s" at bounding box center [402, 420] width 405 height 29
click at [935, 49] on button "Guardar" at bounding box center [980, 63] width 91 height 29
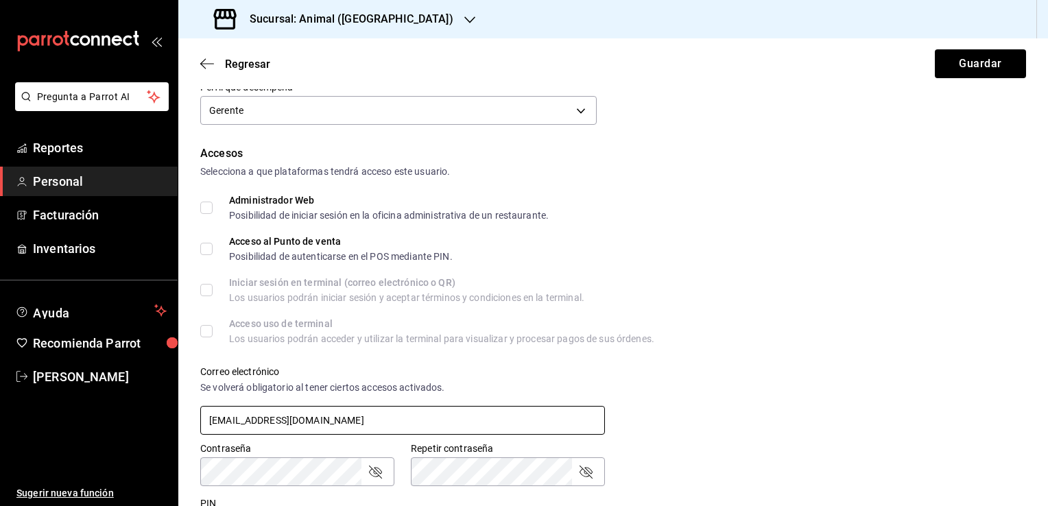
type input "[EMAIL_ADDRESS][DOMAIN_NAME]"
click at [935, 49] on button "Guardar" at bounding box center [980, 63] width 91 height 29
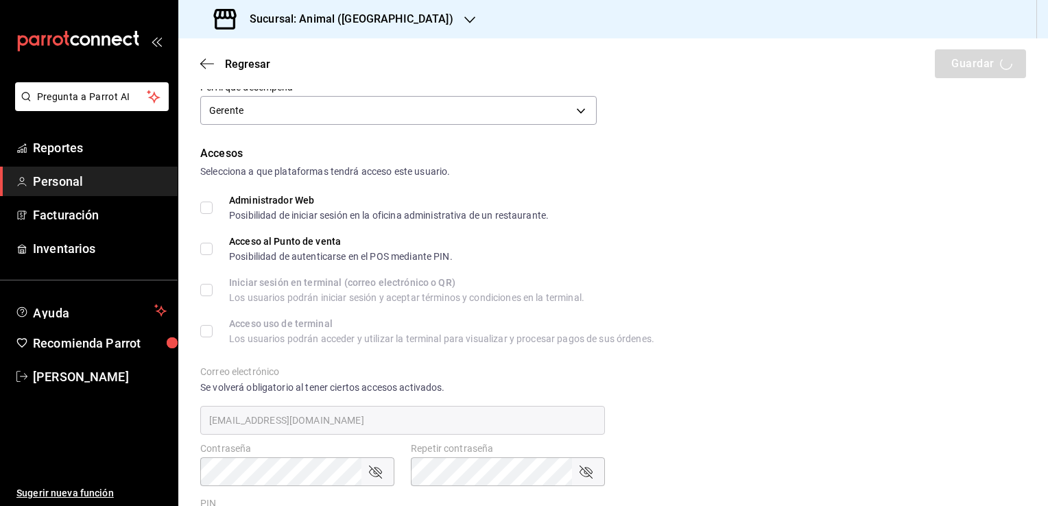
scroll to position [549, 0]
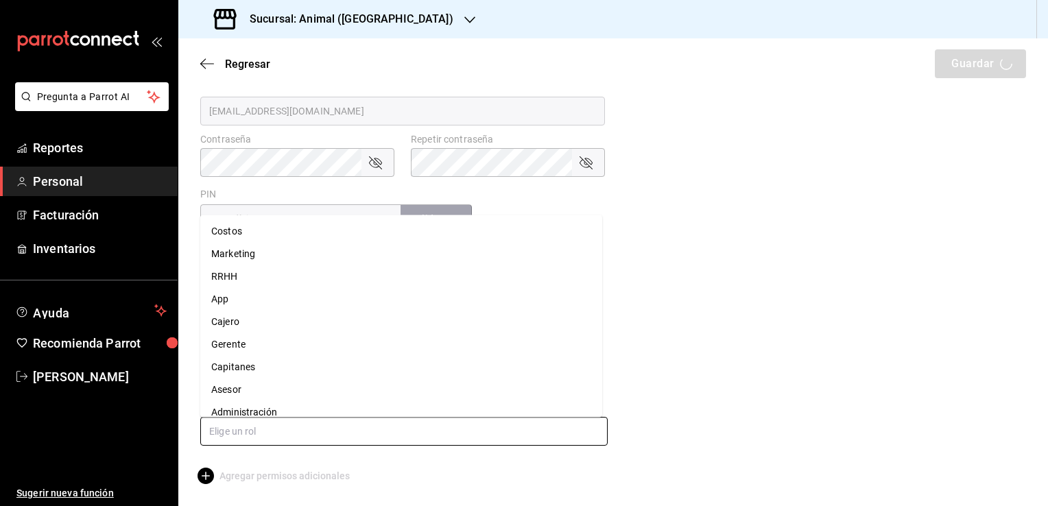
click at [397, 437] on input "text" at bounding box center [403, 431] width 407 height 29
click at [252, 368] on li "Capitanes" at bounding box center [401, 367] width 402 height 23
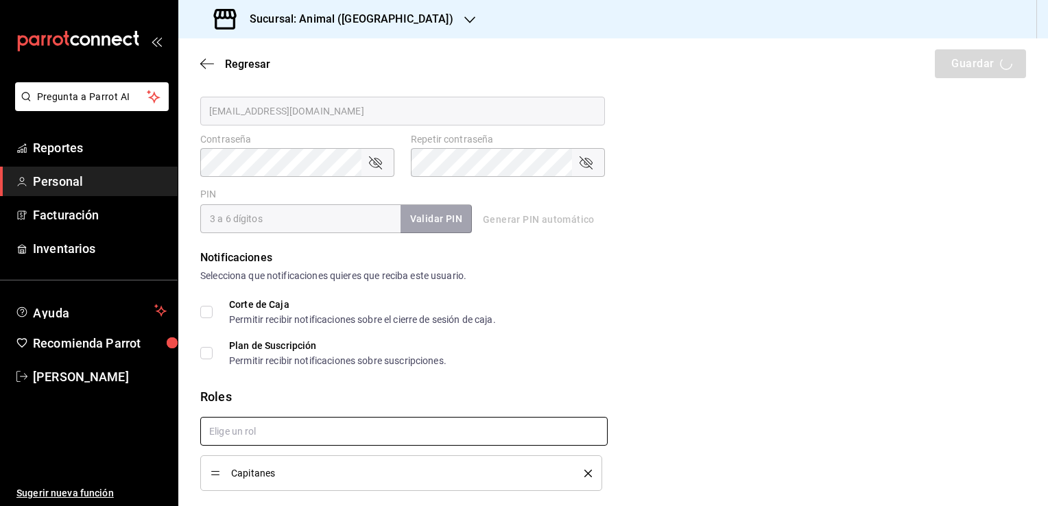
checkbox input "true"
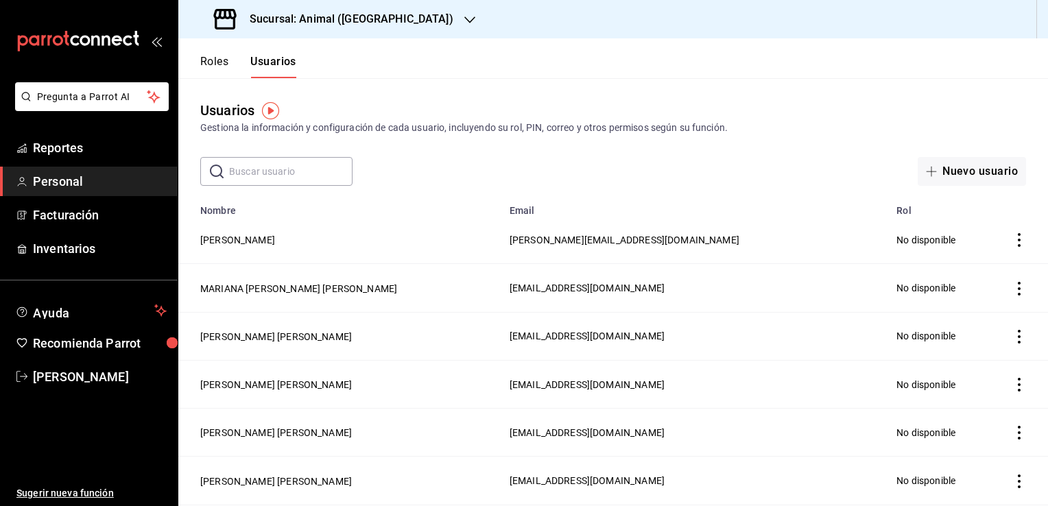
click at [1018, 240] on icon "actions" at bounding box center [1019, 240] width 3 height 14
click at [962, 259] on span "Eliminar" at bounding box center [959, 259] width 35 height 11
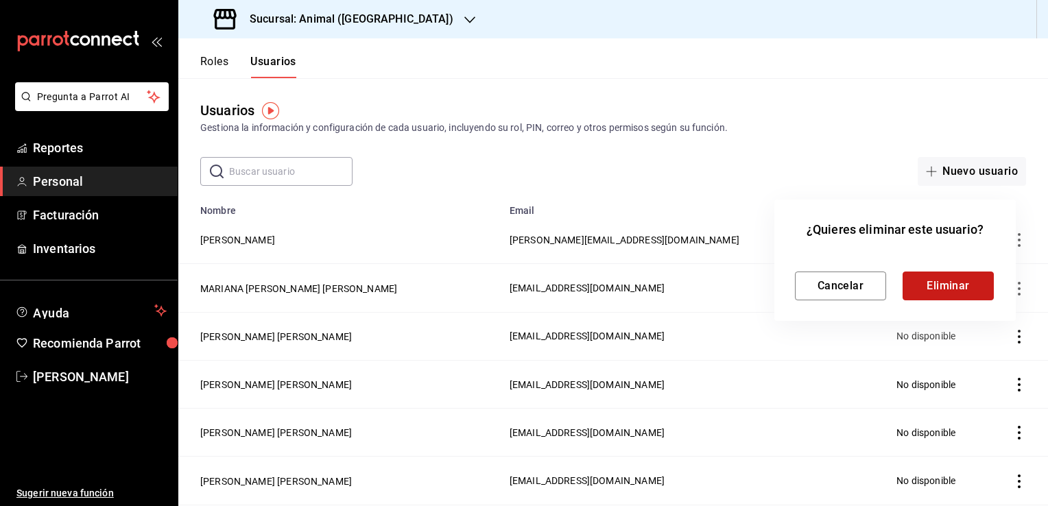
click at [960, 282] on button "Eliminar" at bounding box center [948, 286] width 91 height 29
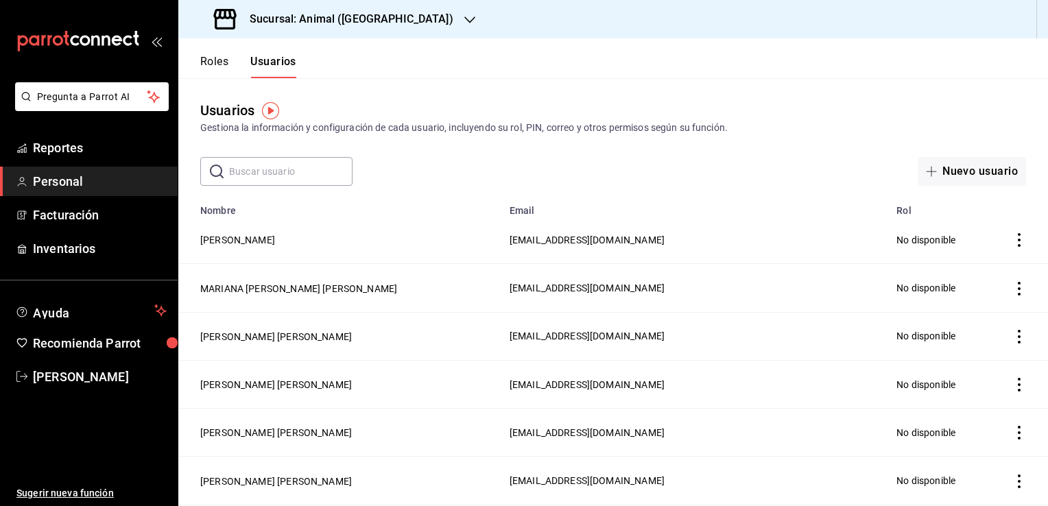
click at [1012, 241] on icon "actions" at bounding box center [1019, 240] width 14 height 14
click at [958, 262] on span "Eliminar" at bounding box center [959, 259] width 35 height 11
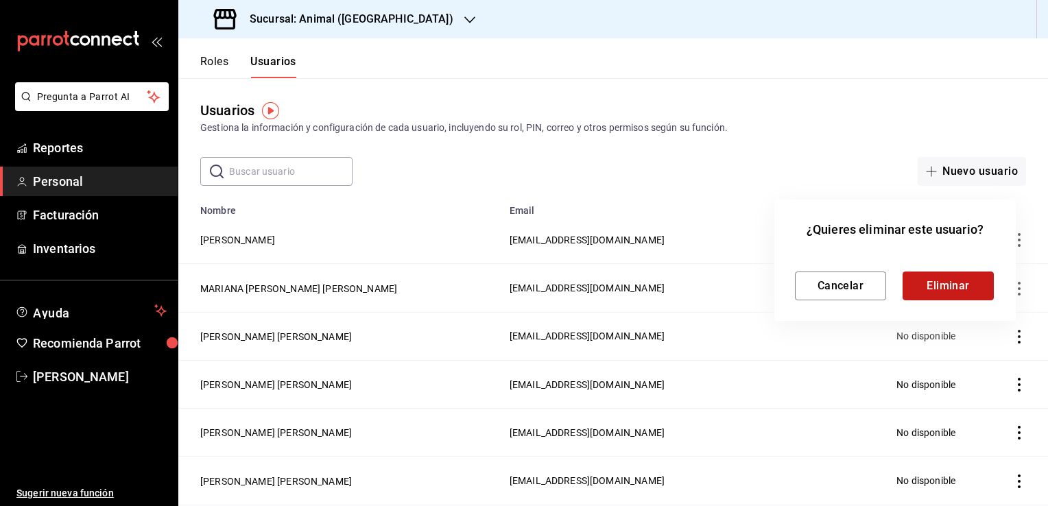
click at [954, 285] on button "Eliminar" at bounding box center [948, 286] width 91 height 29
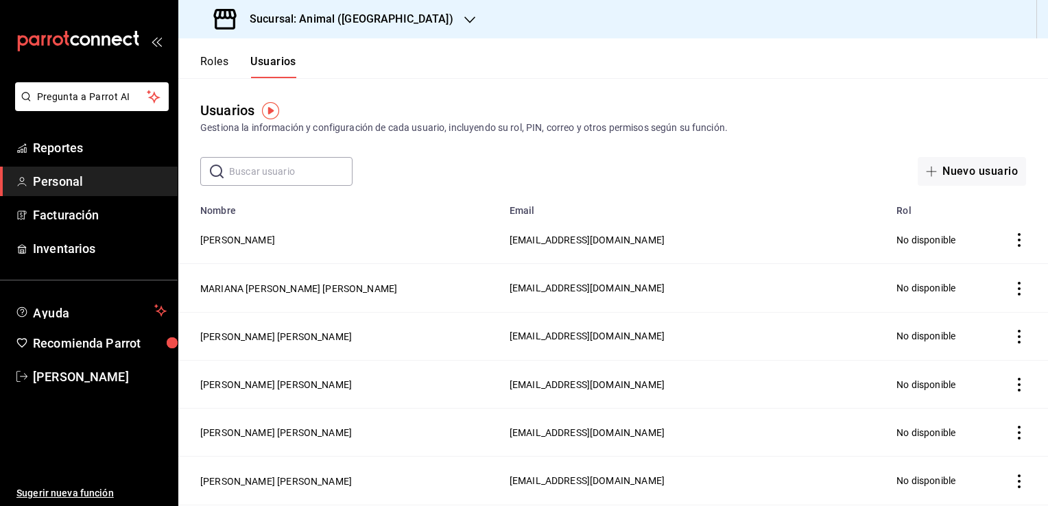
click at [1018, 242] on icon "actions" at bounding box center [1019, 240] width 3 height 14
click at [971, 262] on span "Eliminar" at bounding box center [959, 259] width 35 height 11
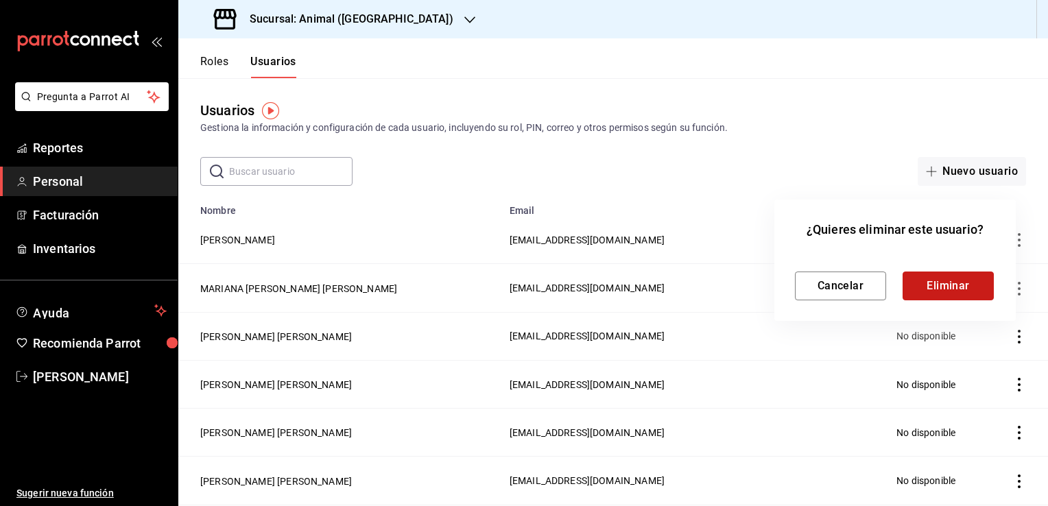
click at [964, 286] on button "Eliminar" at bounding box center [948, 286] width 91 height 29
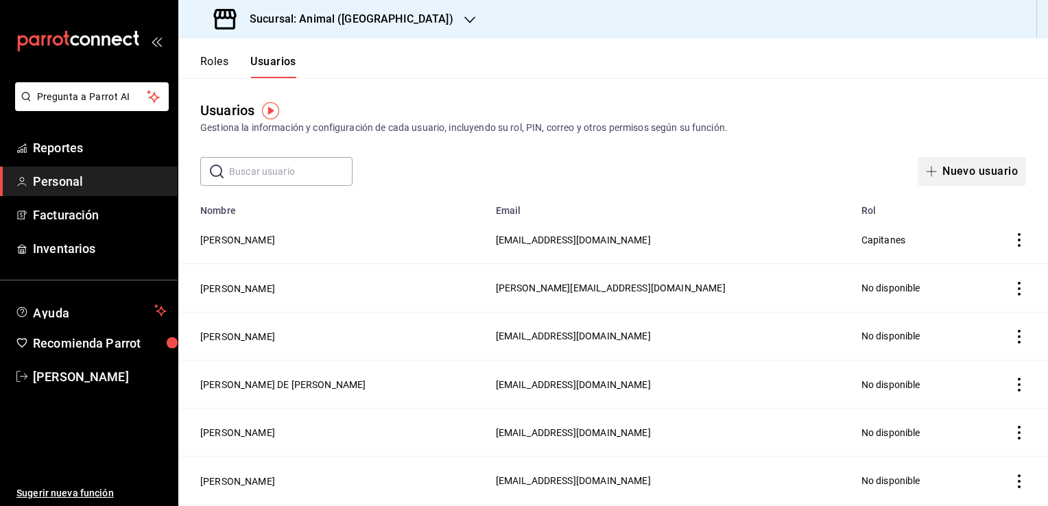
click at [952, 169] on button "Nuevo usuario" at bounding box center [972, 171] width 108 height 29
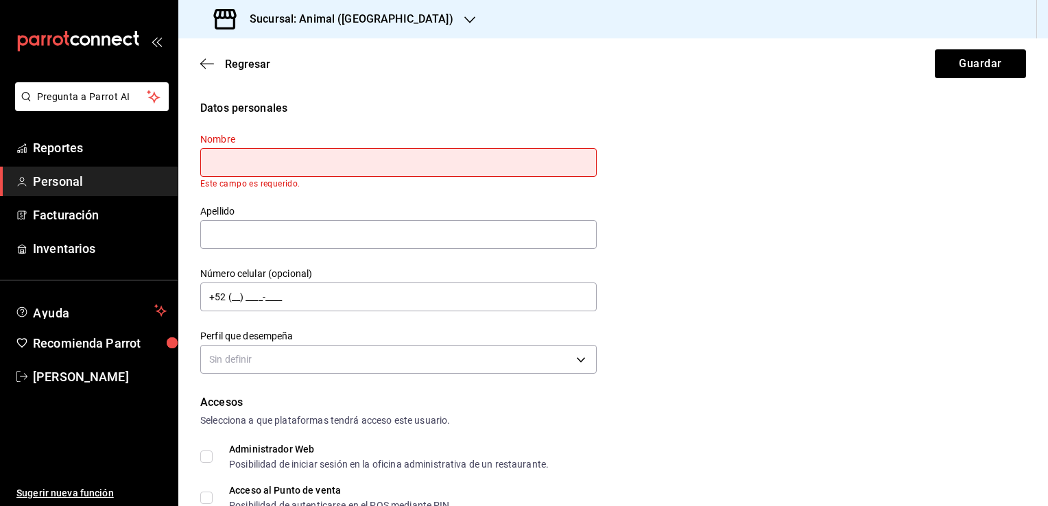
click at [513, 144] on div "Nombre Este campo es requerido." at bounding box center [398, 161] width 396 height 56
click at [502, 158] on input "text" at bounding box center [398, 162] width 396 height 29
type input "[PERSON_NAME]"
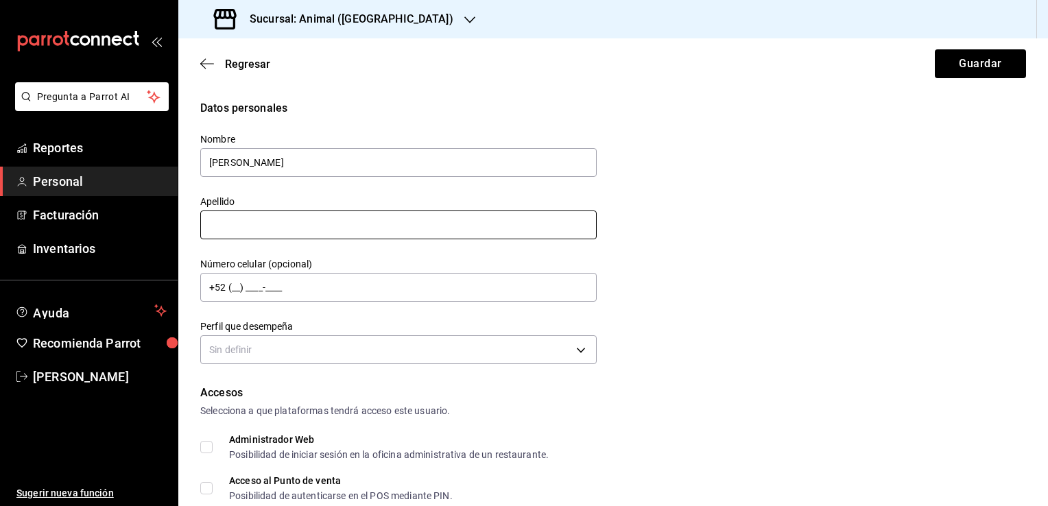
click at [350, 224] on input "text" at bounding box center [398, 225] width 396 height 29
type input "[PERSON_NAME]"
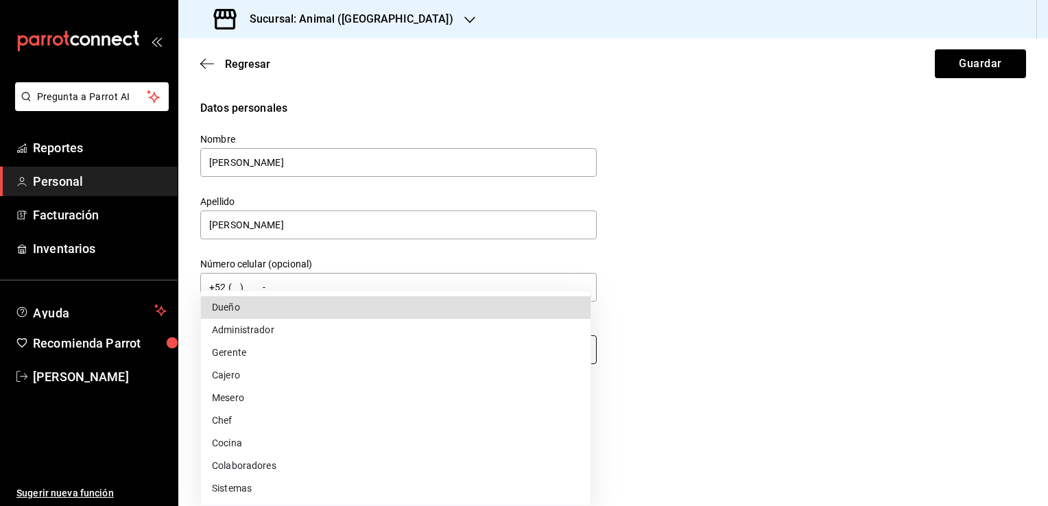
click at [370, 353] on body "Pregunta a Parrot AI Reportes Personal Facturación Inventarios Ayuda Recomienda…" at bounding box center [524, 253] width 1048 height 506
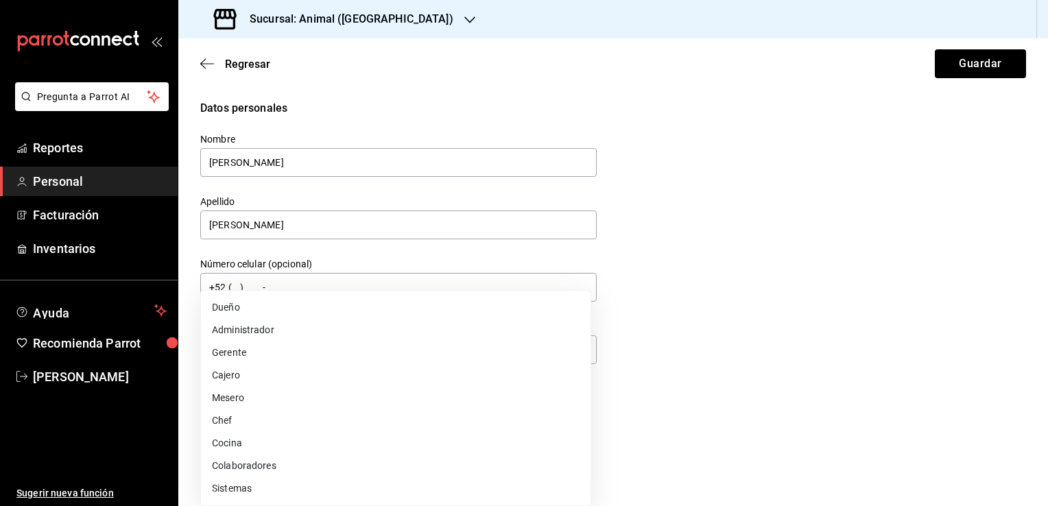
click at [276, 350] on li "Gerente" at bounding box center [396, 353] width 390 height 23
type input "MANAGER"
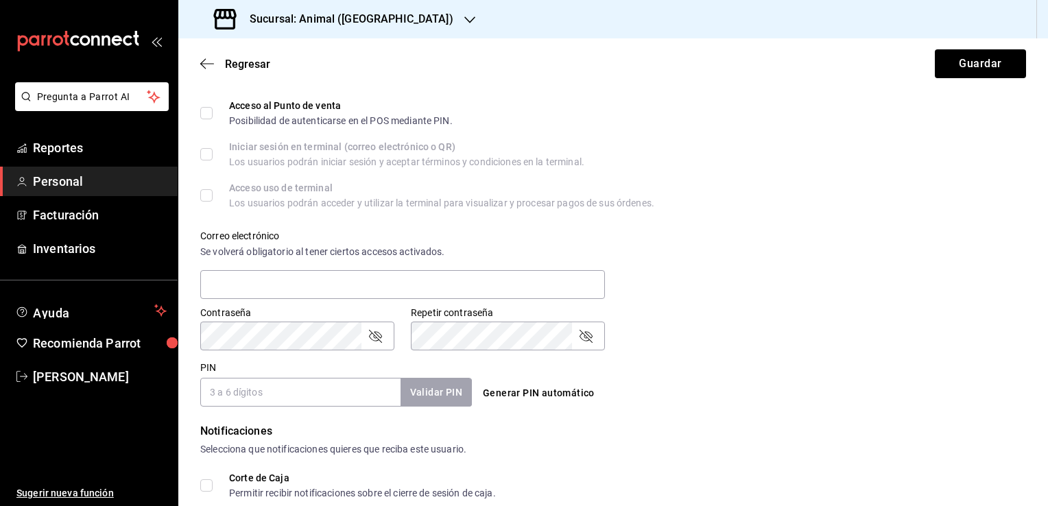
scroll to position [379, 0]
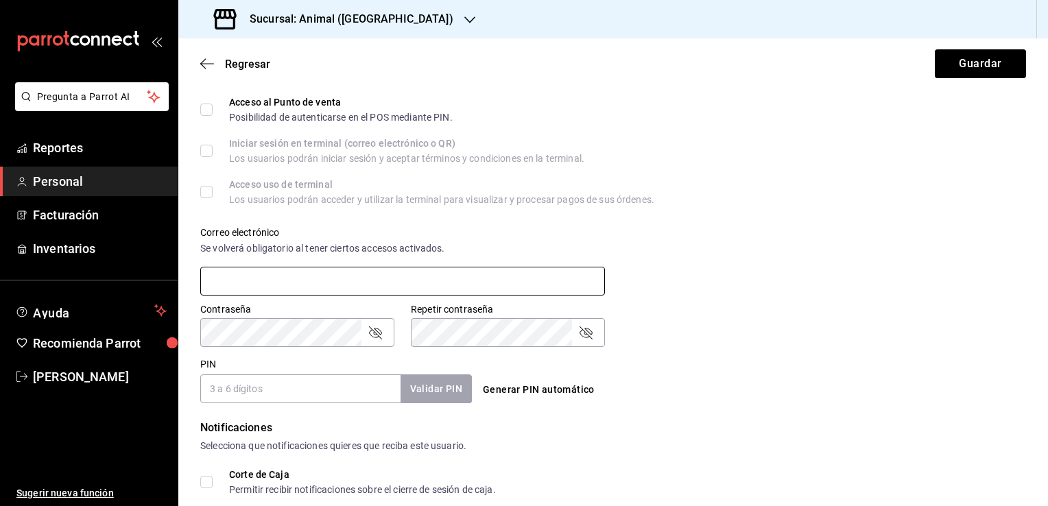
click at [374, 274] on input "text" at bounding box center [402, 281] width 405 height 29
type input "Marco_gomez@gmail.com"
click at [713, 313] on div "Contraseña Contraseña Repetir contraseña Repetir contraseña" at bounding box center [605, 317] width 842 height 60
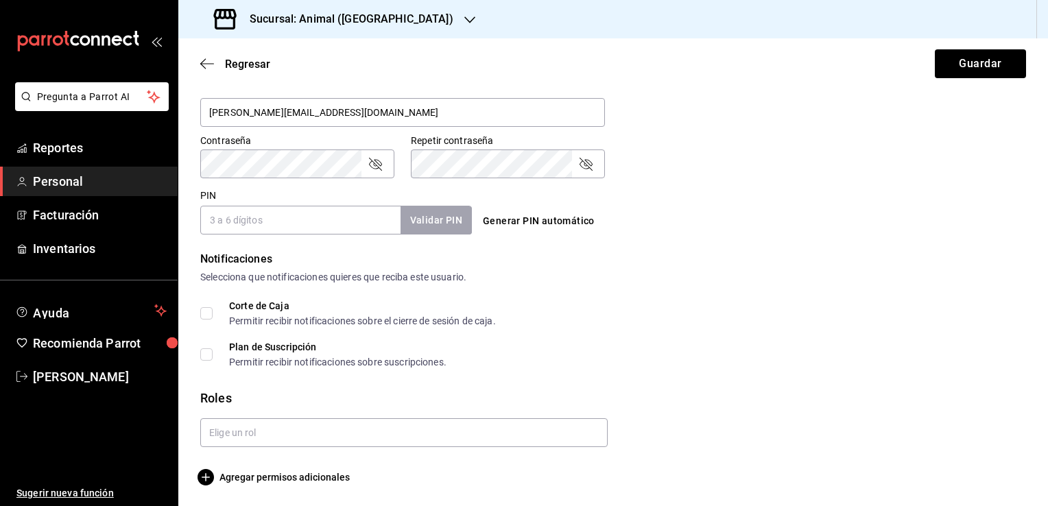
scroll to position [549, 0]
click at [345, 214] on input "PIN" at bounding box center [300, 218] width 200 height 29
type input "789"
click at [427, 219] on button "Validar PIN" at bounding box center [435, 218] width 73 height 29
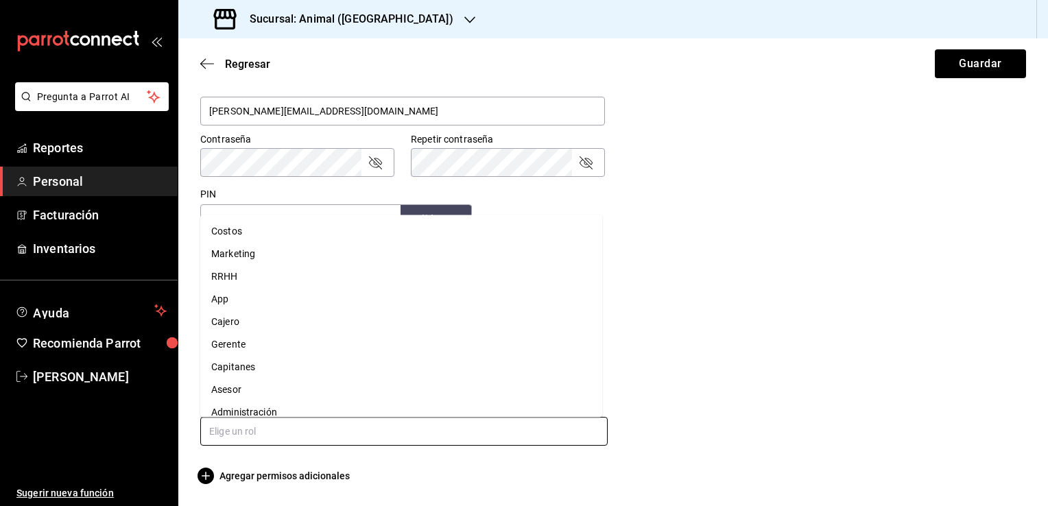
click at [267, 420] on input "text" at bounding box center [403, 431] width 407 height 29
click at [244, 374] on li "Capitanes" at bounding box center [401, 367] width 402 height 23
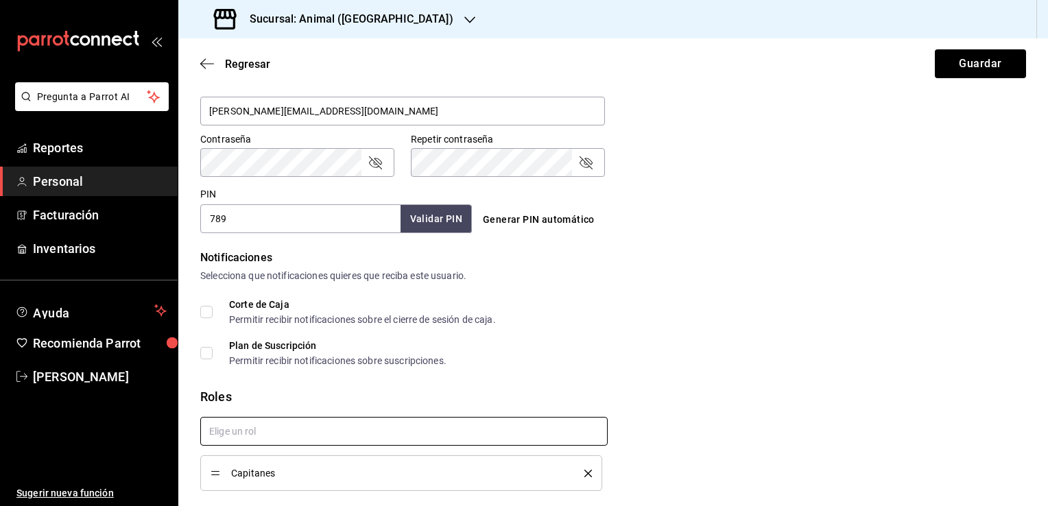
checkbox input "true"
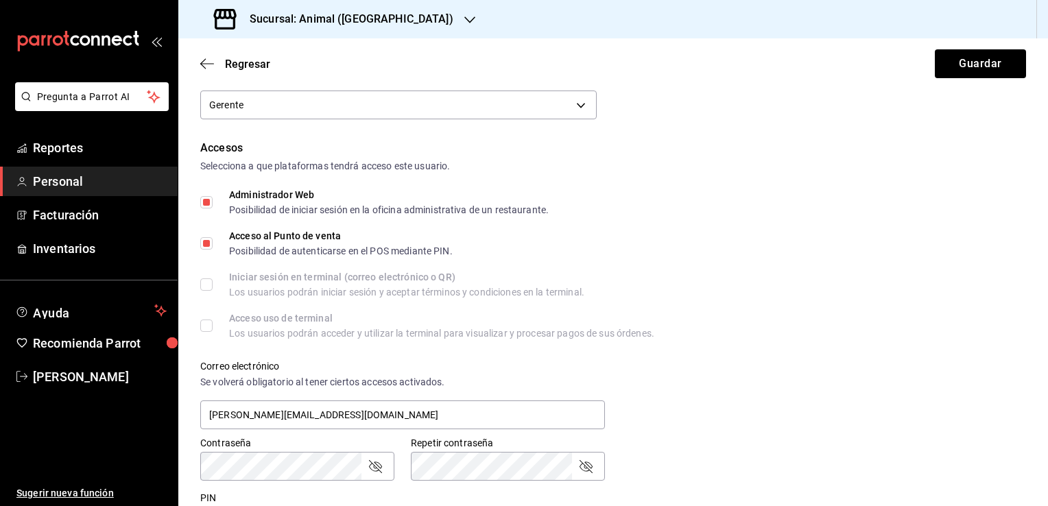
scroll to position [246, 0]
click at [964, 66] on button "Guardar" at bounding box center [980, 63] width 91 height 29
